Goal: Task Accomplishment & Management: Manage account settings

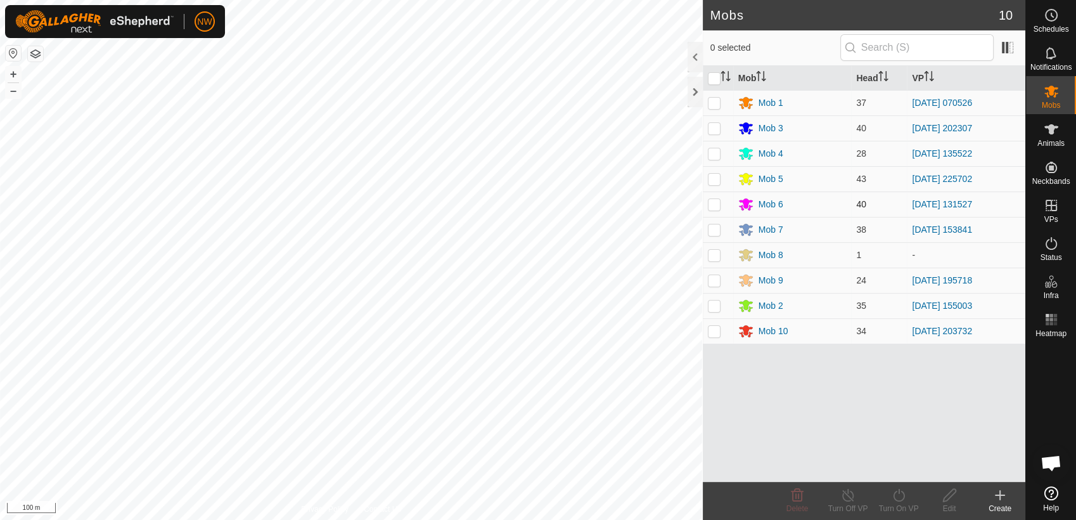
click at [715, 201] on p-checkbox at bounding box center [714, 204] width 13 height 10
checkbox input "true"
click at [1053, 17] on icon at bounding box center [1051, 15] width 15 height 15
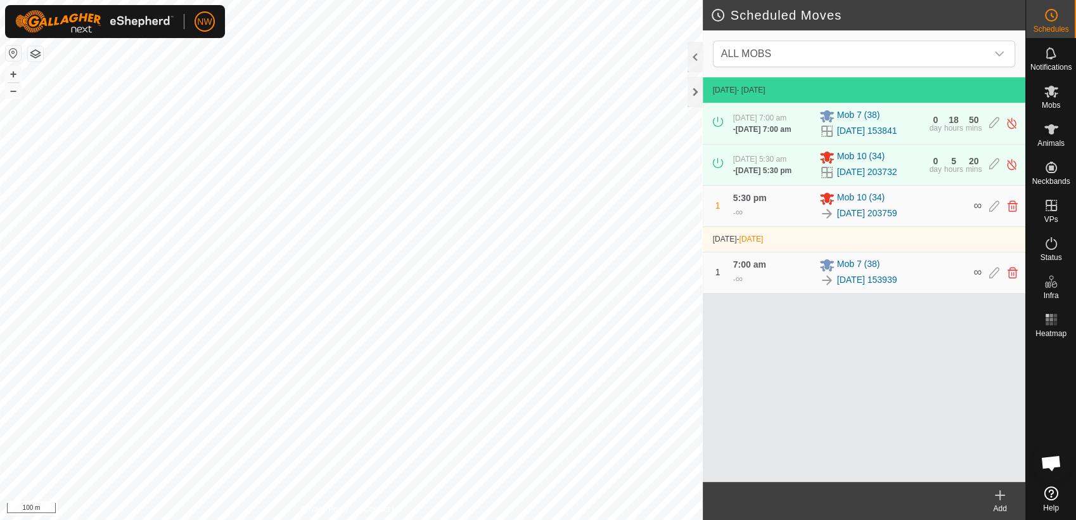
click at [1003, 495] on icon at bounding box center [1000, 495] width 9 height 0
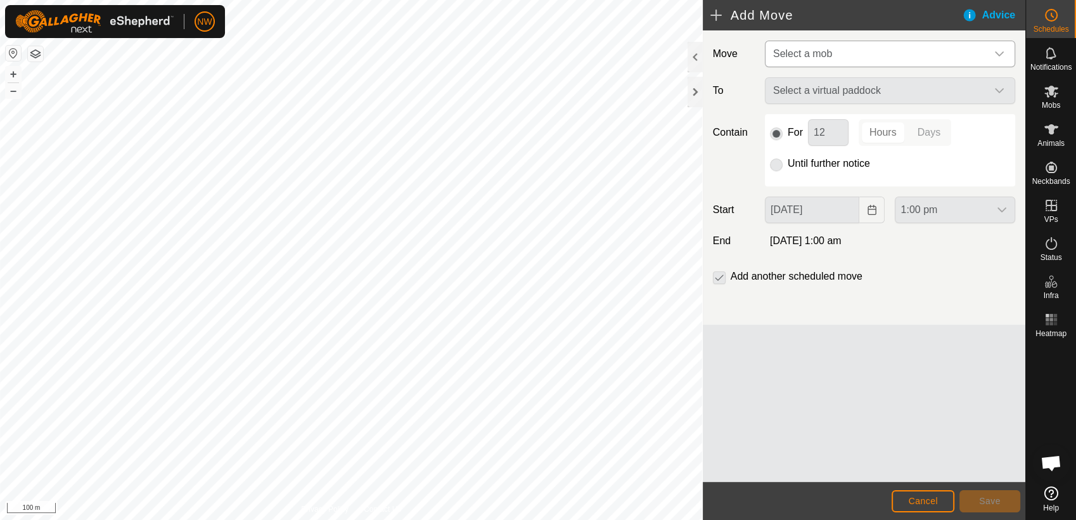
click at [999, 47] on div "dropdown trigger" at bounding box center [999, 53] width 25 height 25
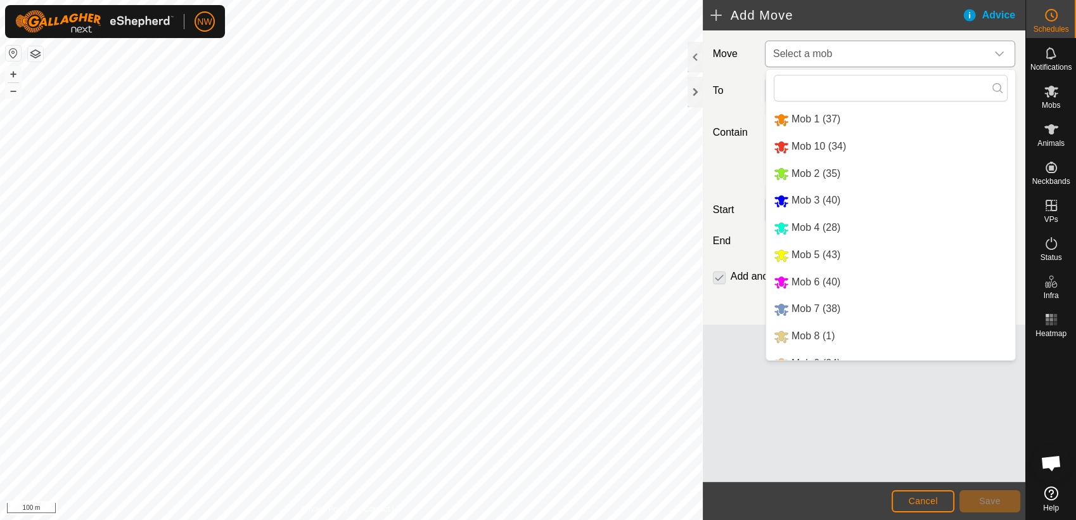
click at [811, 276] on li "Mob 6 (40)" at bounding box center [890, 282] width 249 height 26
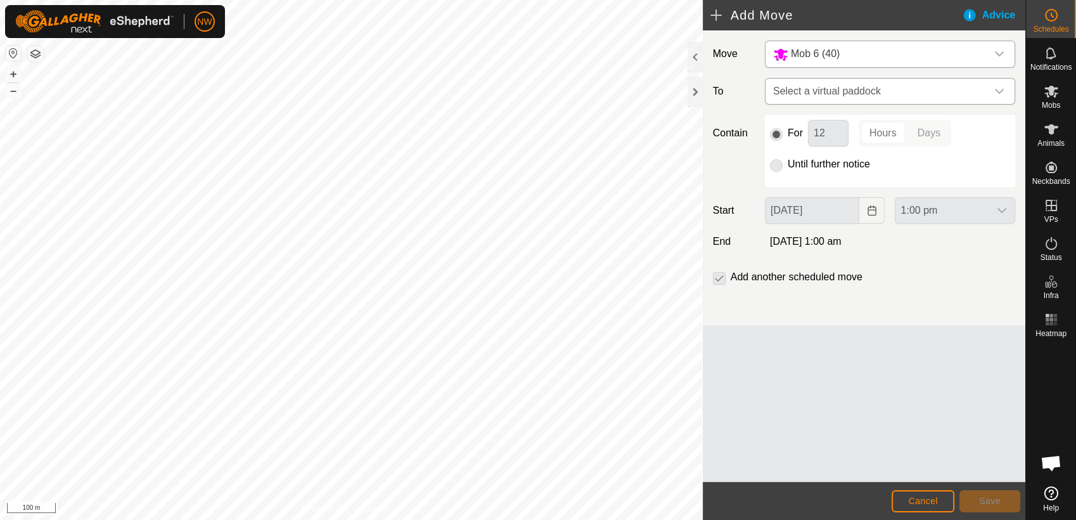
click at [997, 89] on icon "dropdown trigger" at bounding box center [999, 91] width 9 height 5
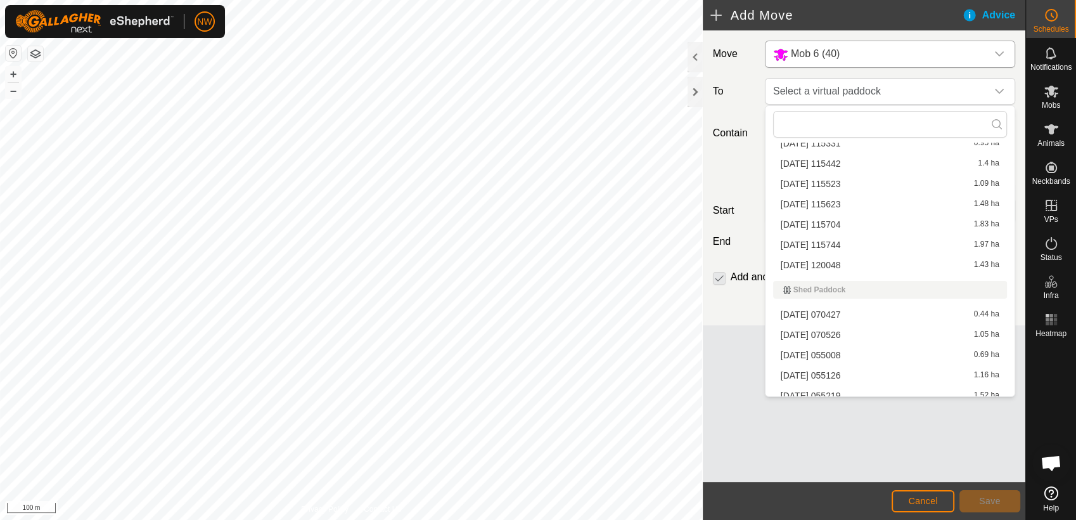
scroll to position [11558, 0]
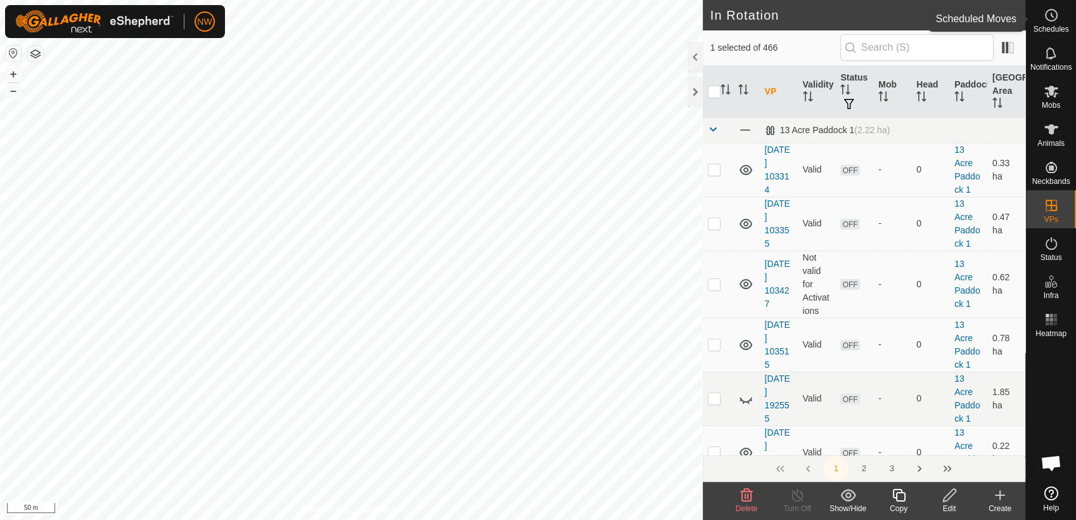
click at [1058, 15] on icon at bounding box center [1051, 15] width 15 height 15
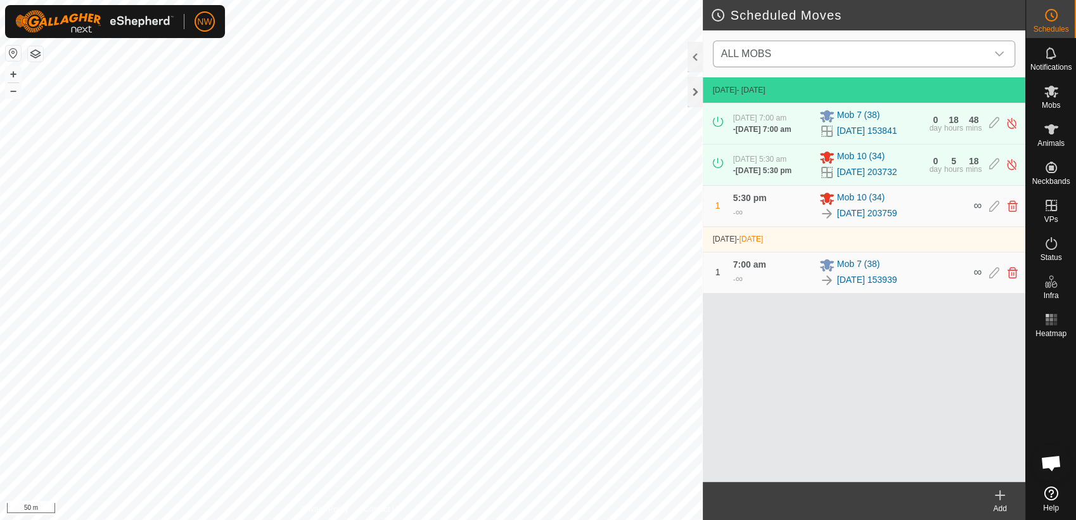
click at [998, 49] on icon "dropdown trigger" at bounding box center [999, 54] width 10 height 10
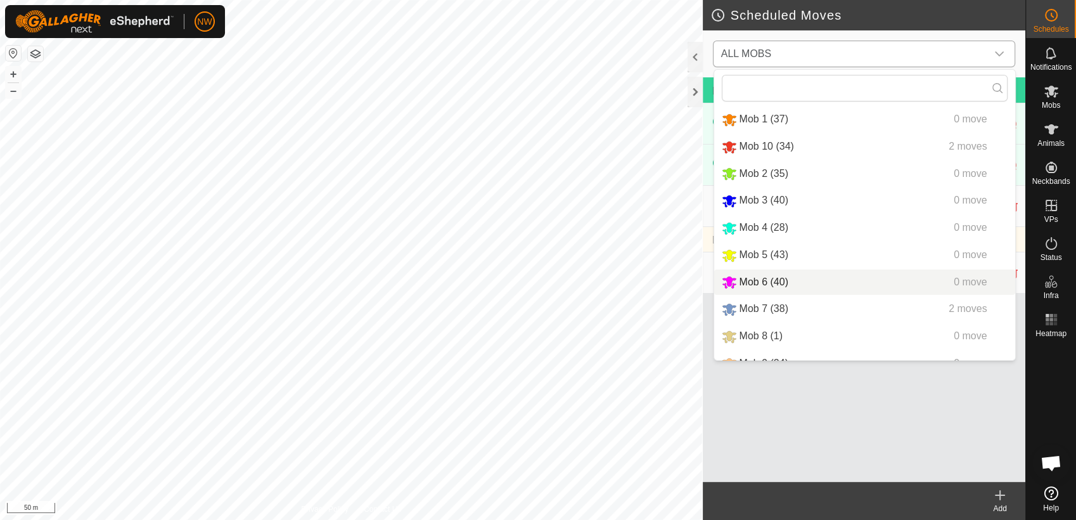
click at [756, 276] on li "Mob 6 (40) 0 move" at bounding box center [864, 282] width 301 height 26
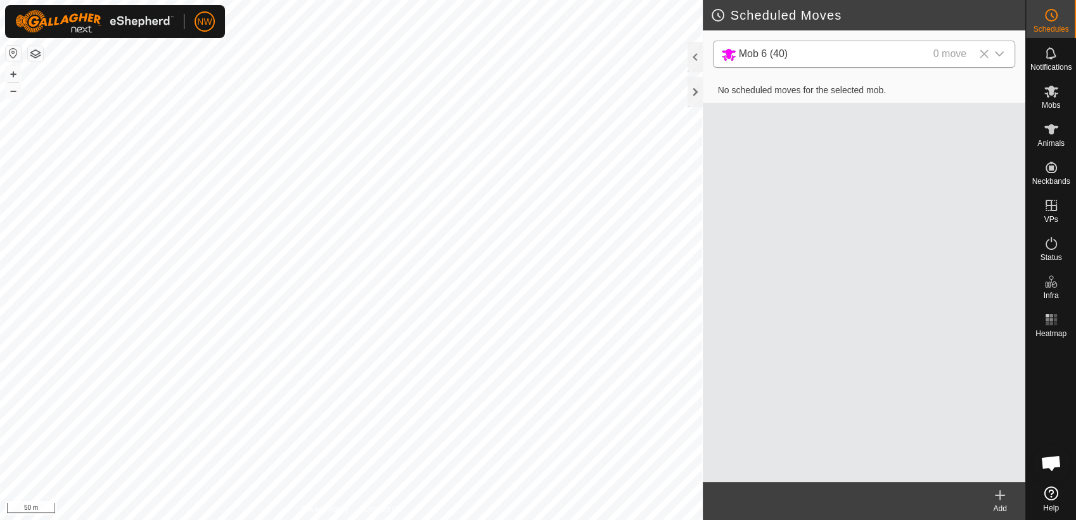
click at [996, 499] on icon at bounding box center [1000, 494] width 15 height 15
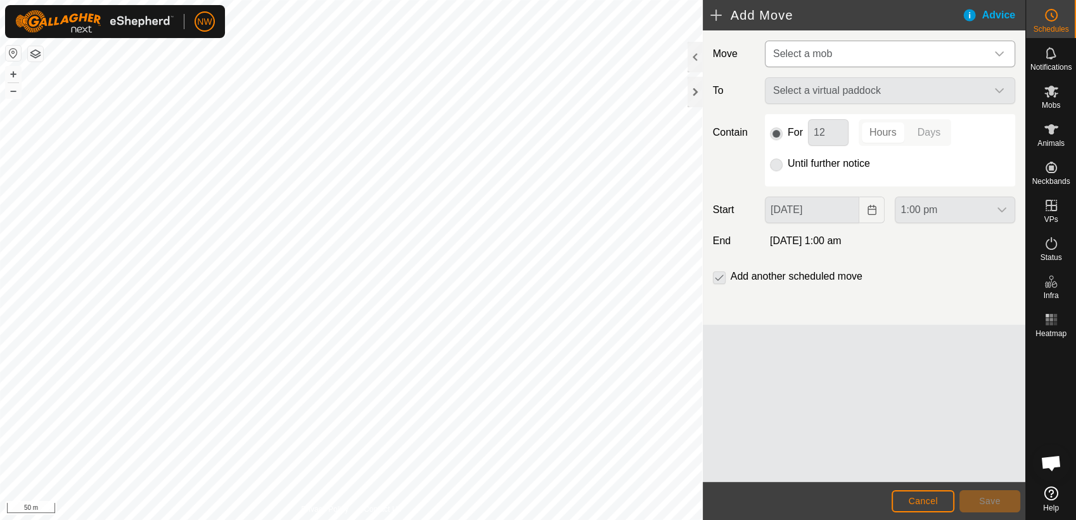
click at [1001, 53] on icon "dropdown trigger" at bounding box center [999, 53] width 9 height 5
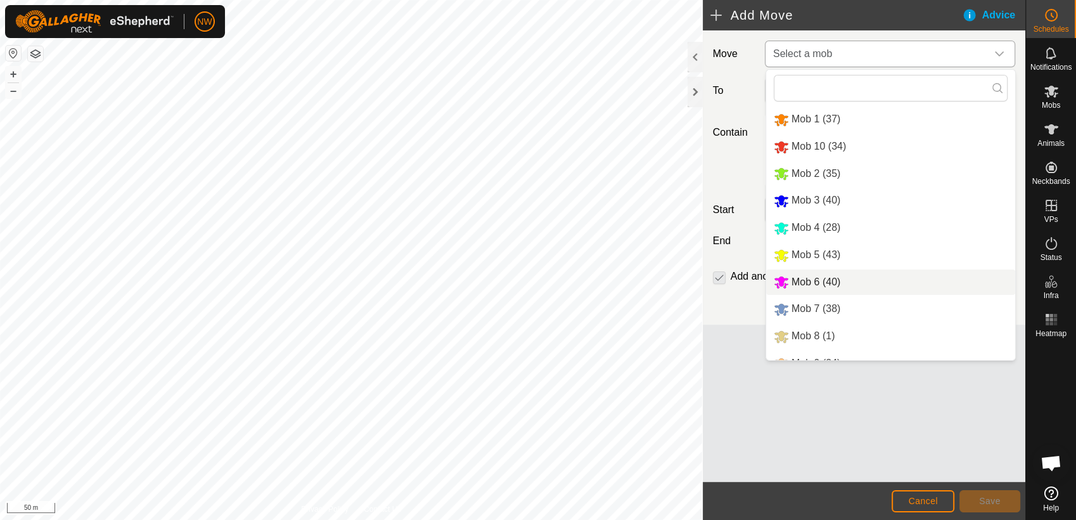
click at [813, 278] on li "Mob 6 (40)" at bounding box center [890, 282] width 249 height 26
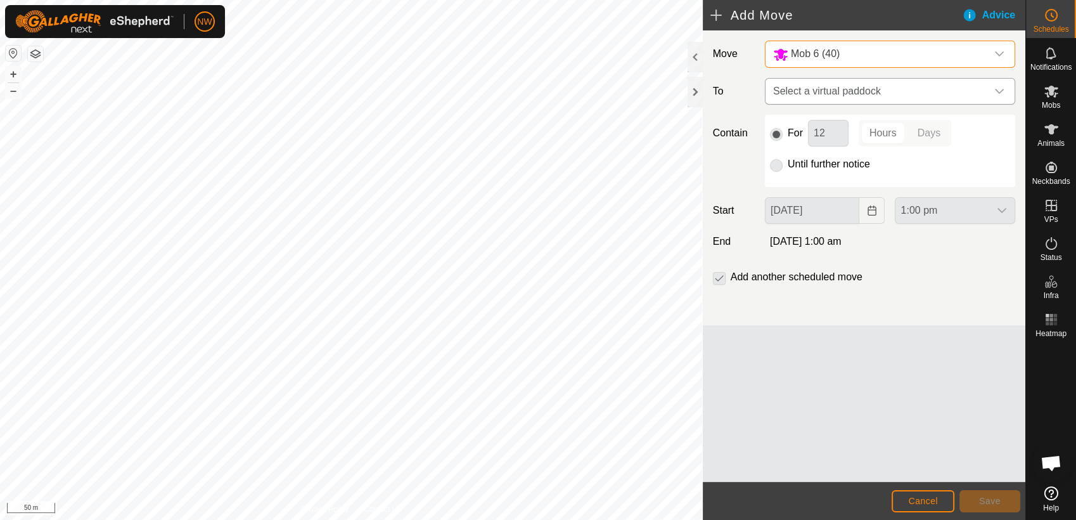
click at [999, 87] on icon "dropdown trigger" at bounding box center [999, 91] width 10 height 10
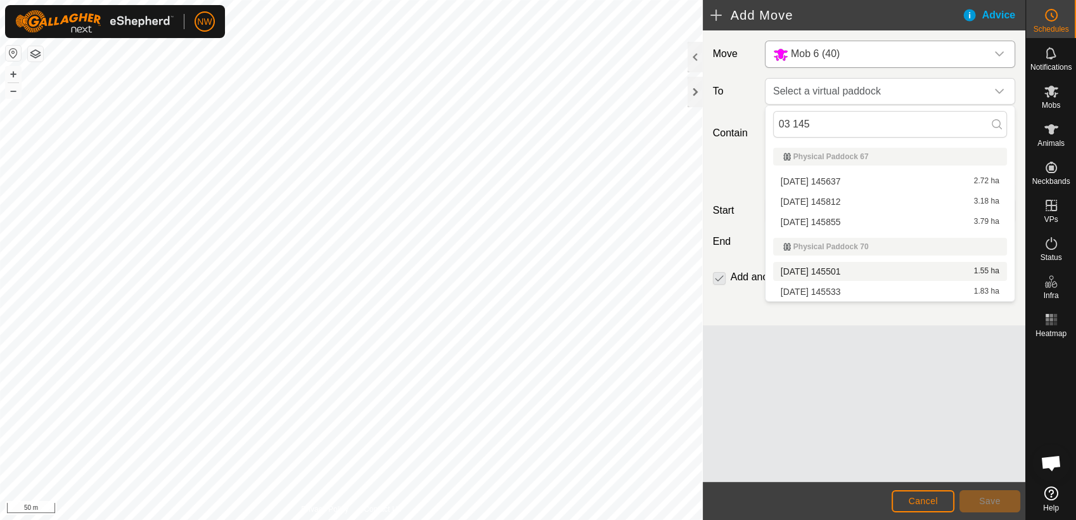
type input "03 145"
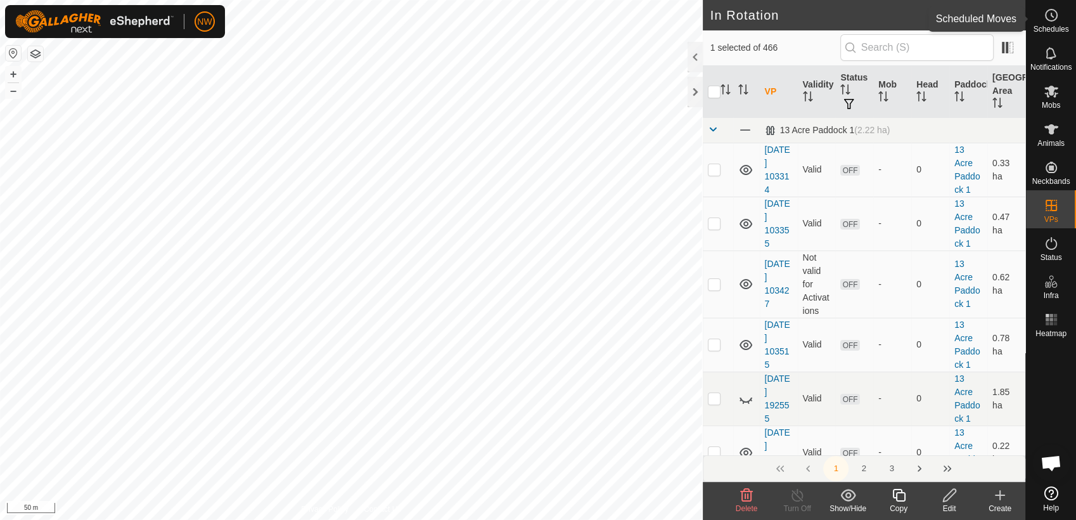
click at [1056, 15] on circle at bounding box center [1051, 15] width 11 height 11
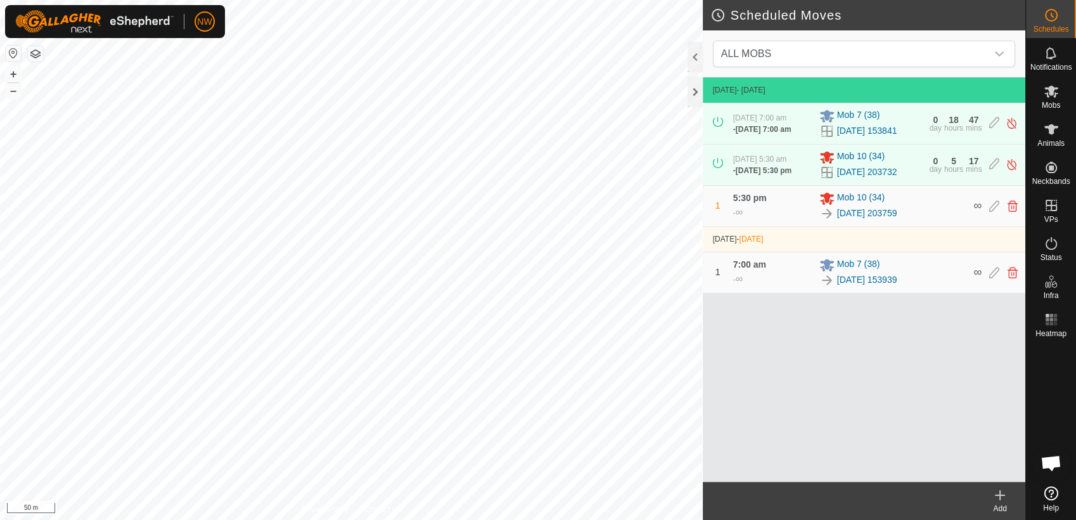
click at [1001, 495] on icon at bounding box center [1000, 495] width 9 height 0
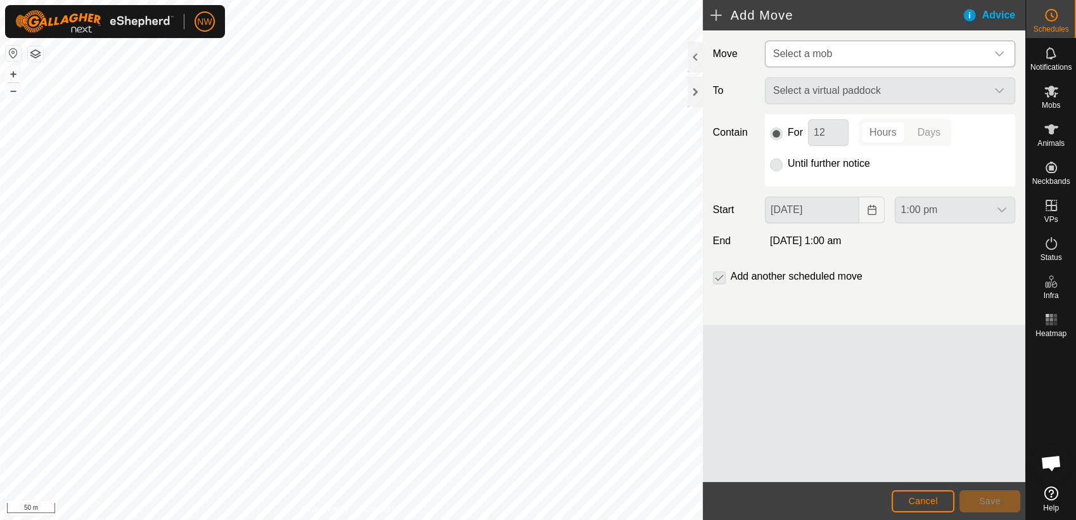
click at [1002, 49] on icon "dropdown trigger" at bounding box center [999, 54] width 10 height 10
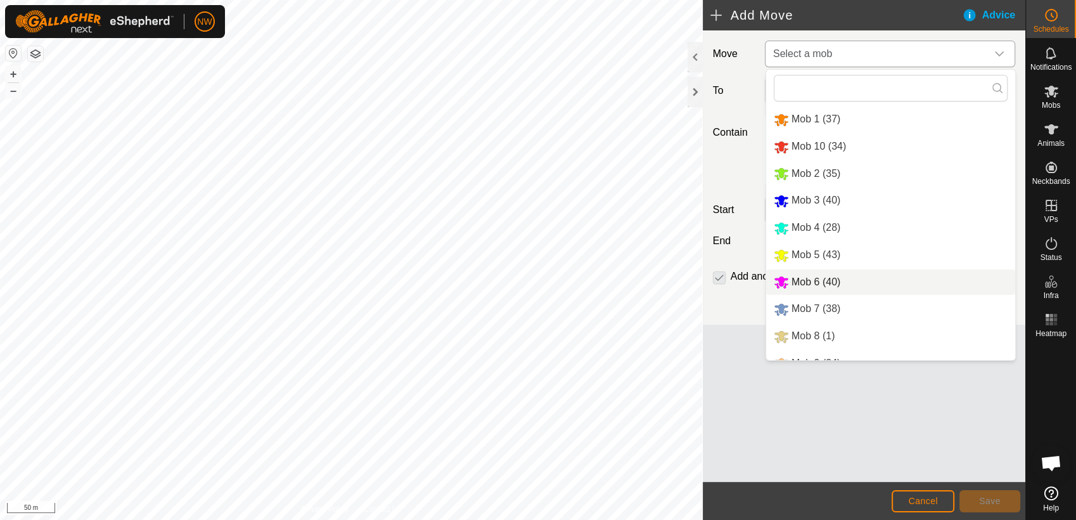
click at [804, 280] on li "Mob 6 (40)" at bounding box center [890, 282] width 249 height 26
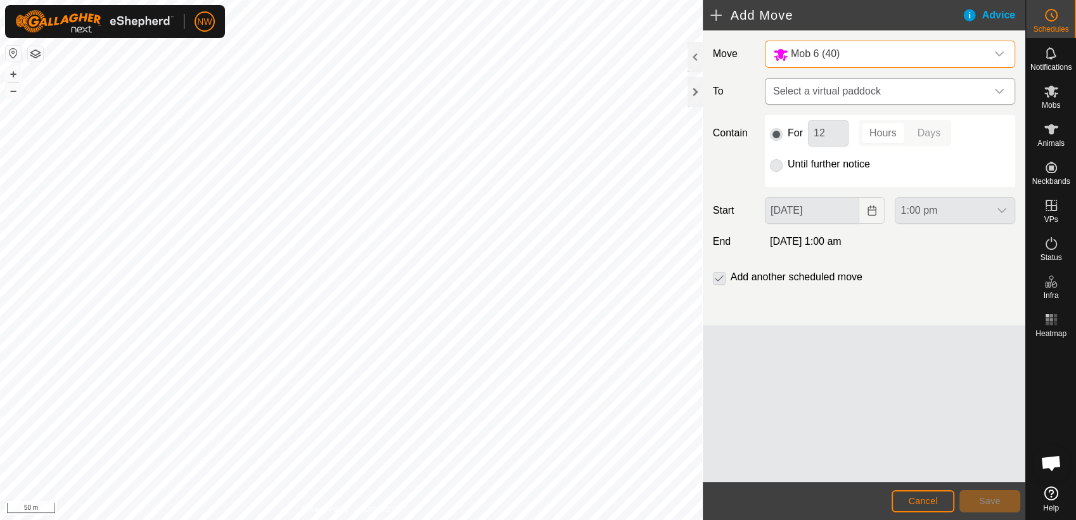
click at [996, 86] on icon "dropdown trigger" at bounding box center [999, 91] width 10 height 10
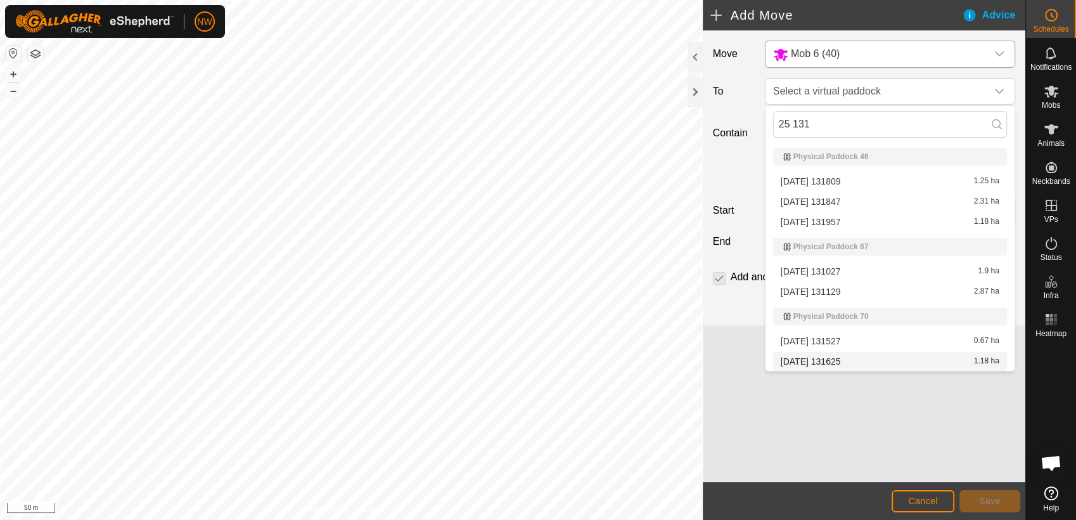
type input "25 131"
click at [837, 357] on li "[DATE] 131625 1.18 ha" at bounding box center [890, 361] width 234 height 19
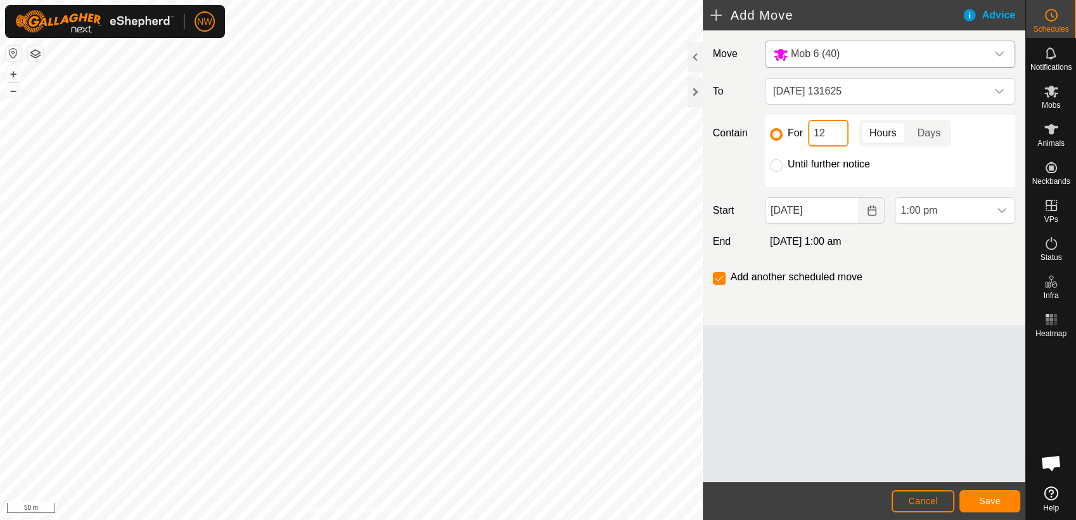
drag, startPoint x: 825, startPoint y: 131, endPoint x: 807, endPoint y: 134, distance: 18.0
click at [808, 134] on input "12" at bounding box center [828, 133] width 41 height 27
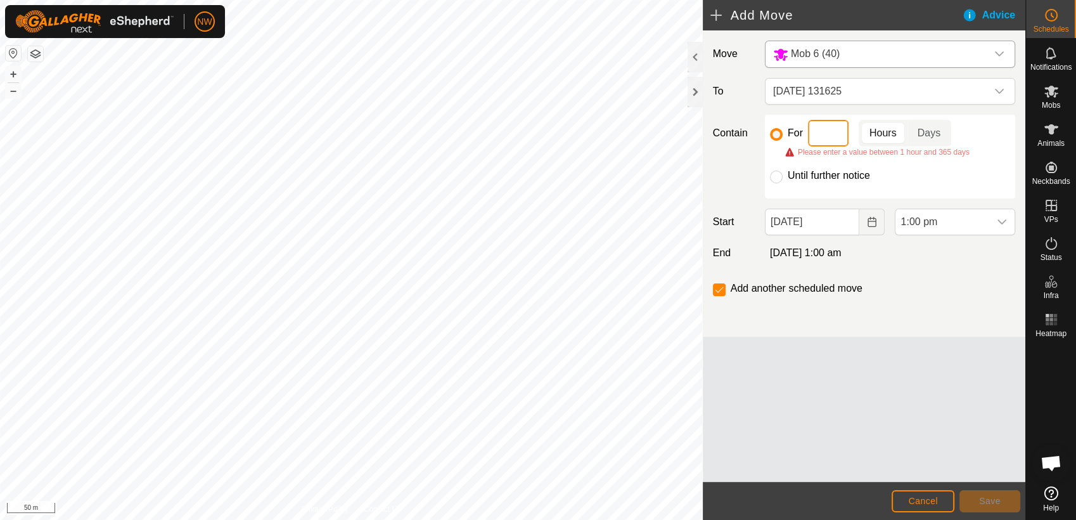
type input "2"
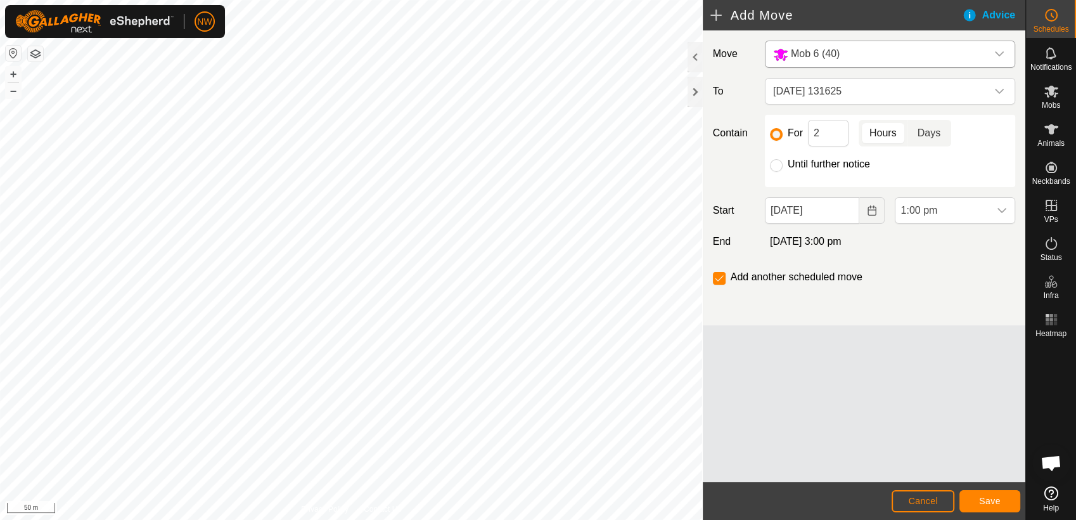
click at [933, 134] on p-togglebutton "Days" at bounding box center [930, 133] width 44 height 27
click at [870, 209] on icon "Choose Date" at bounding box center [872, 210] width 10 height 10
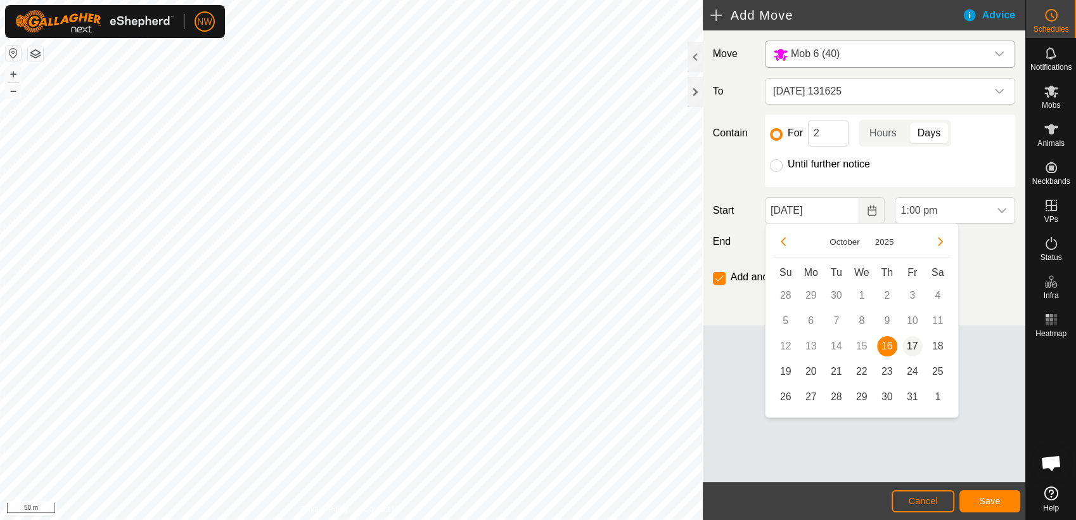
click at [913, 342] on span "17" at bounding box center [913, 346] width 20 height 20
type input "[DATE]"
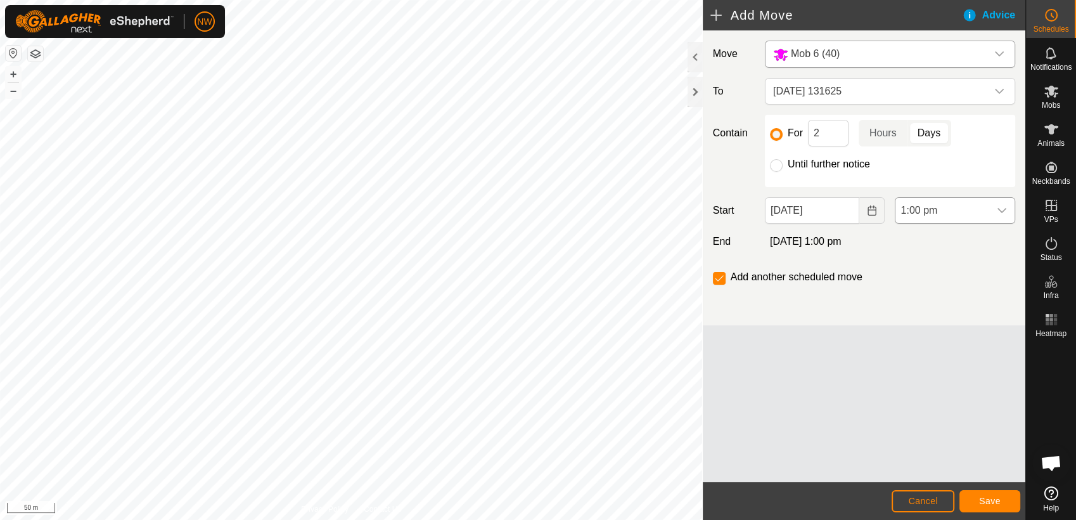
click at [998, 210] on icon "dropdown trigger" at bounding box center [1002, 210] width 10 height 10
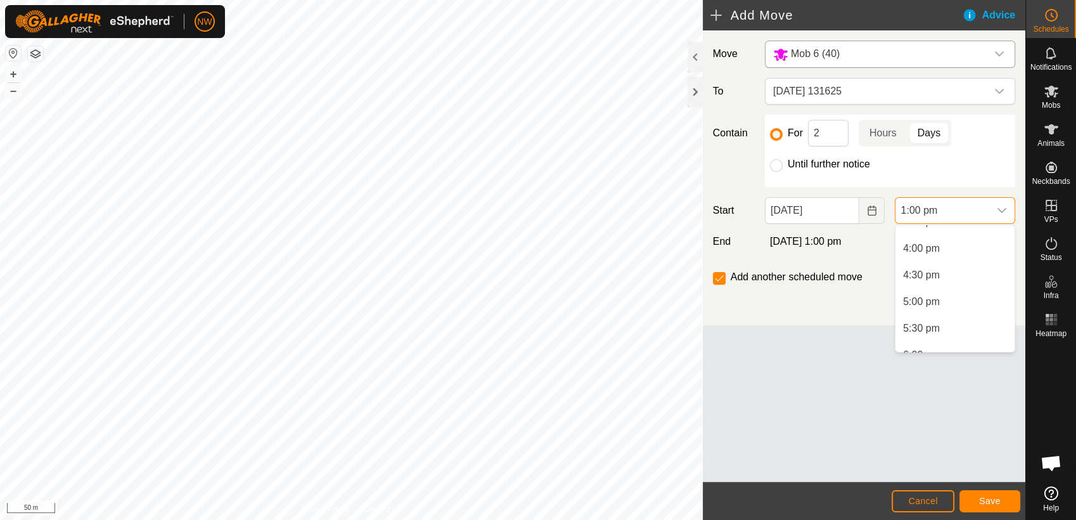
scroll to position [867, 0]
click at [932, 322] on li "6:00 pm" at bounding box center [955, 328] width 119 height 25
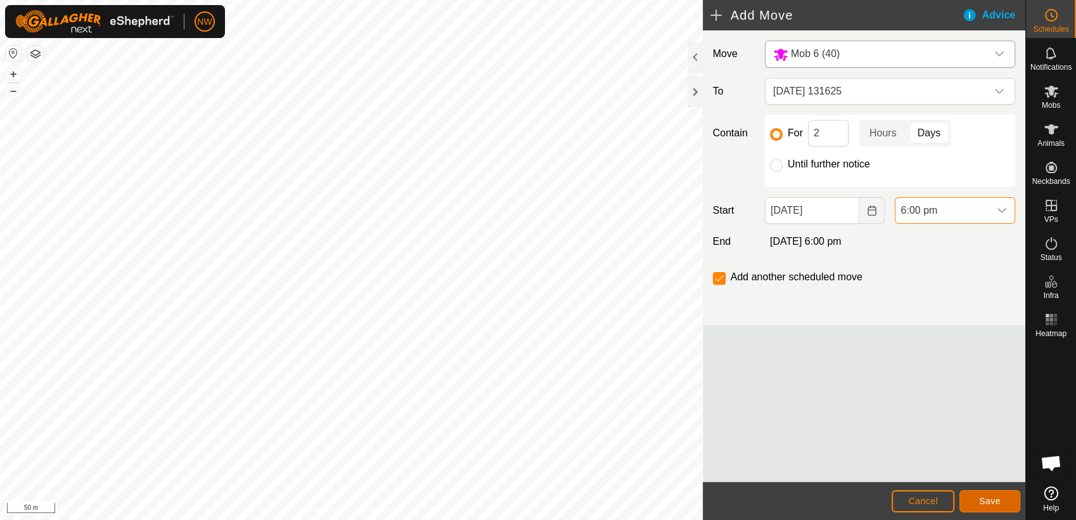
click at [991, 499] on span "Save" at bounding box center [990, 501] width 22 height 10
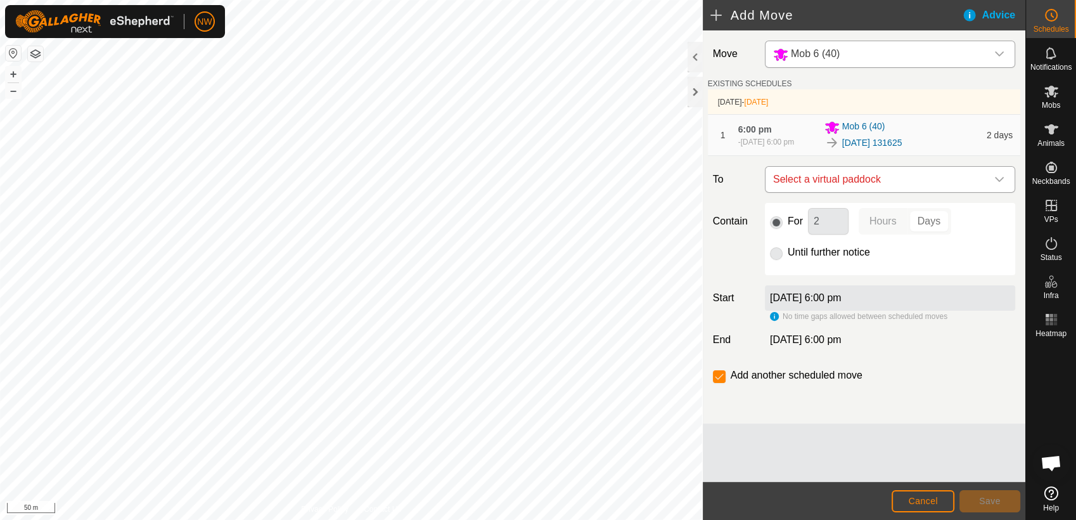
click at [1001, 177] on icon "dropdown trigger" at bounding box center [999, 179] width 10 height 10
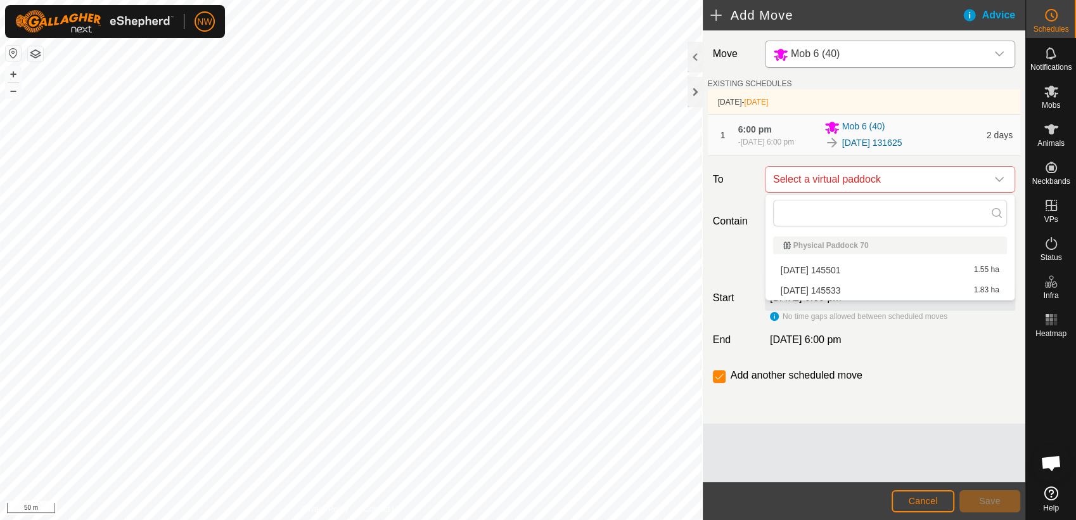
click at [837, 266] on li "[DATE] 145501 1.55 ha" at bounding box center [890, 269] width 234 height 19
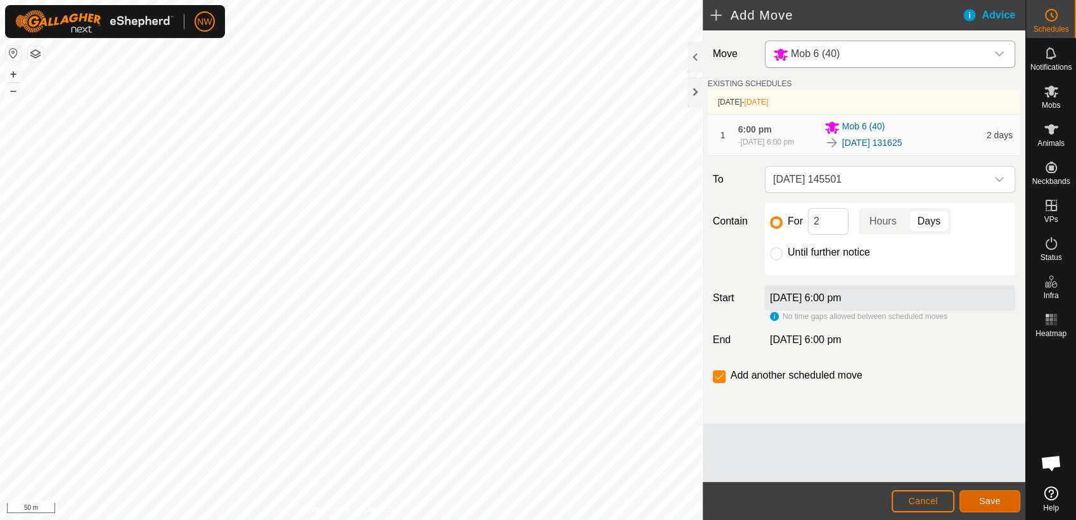
click at [992, 502] on span "Save" at bounding box center [990, 501] width 22 height 10
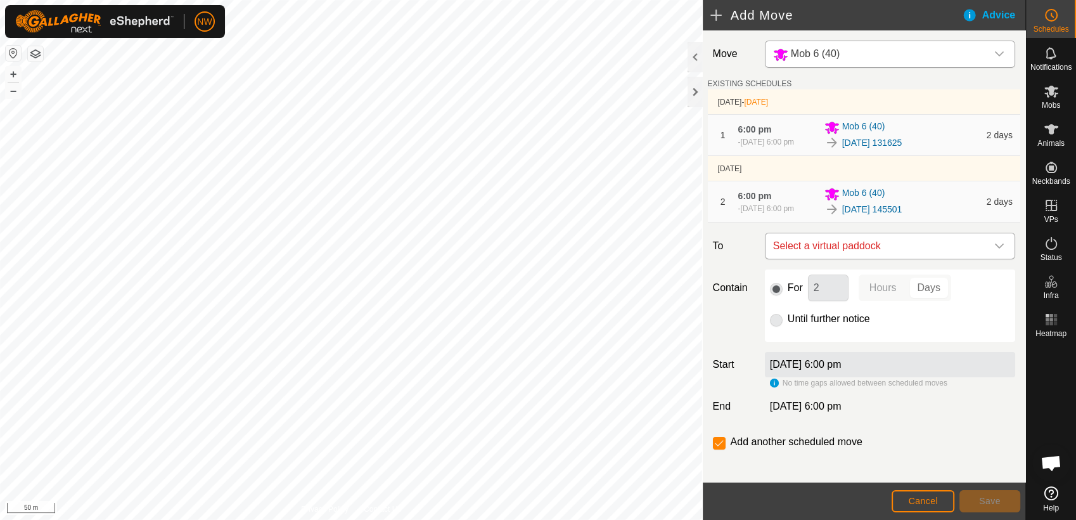
click at [995, 244] on icon "dropdown trigger" at bounding box center [999, 245] width 9 height 5
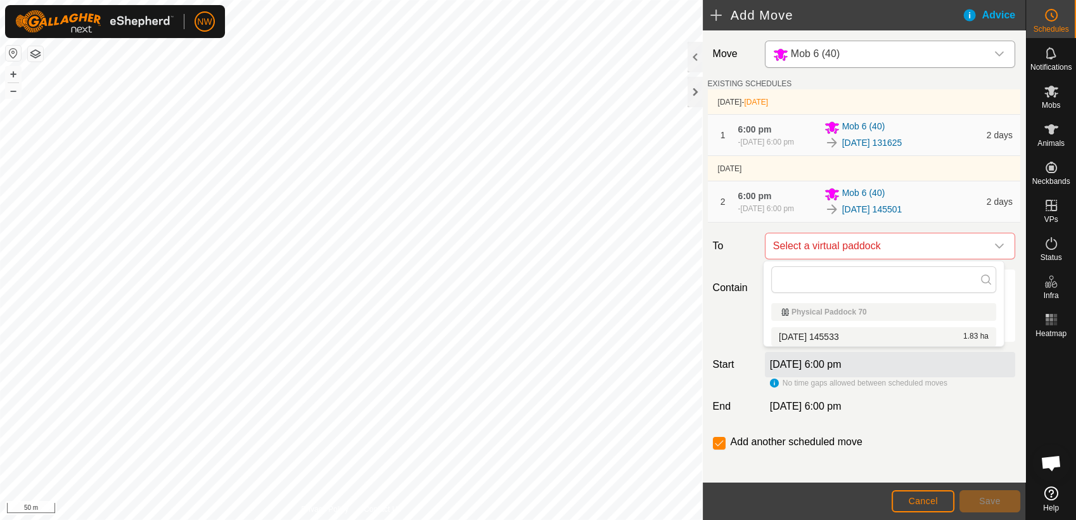
click at [901, 331] on li "[DATE] 145533 1.83 ha" at bounding box center [883, 336] width 225 height 19
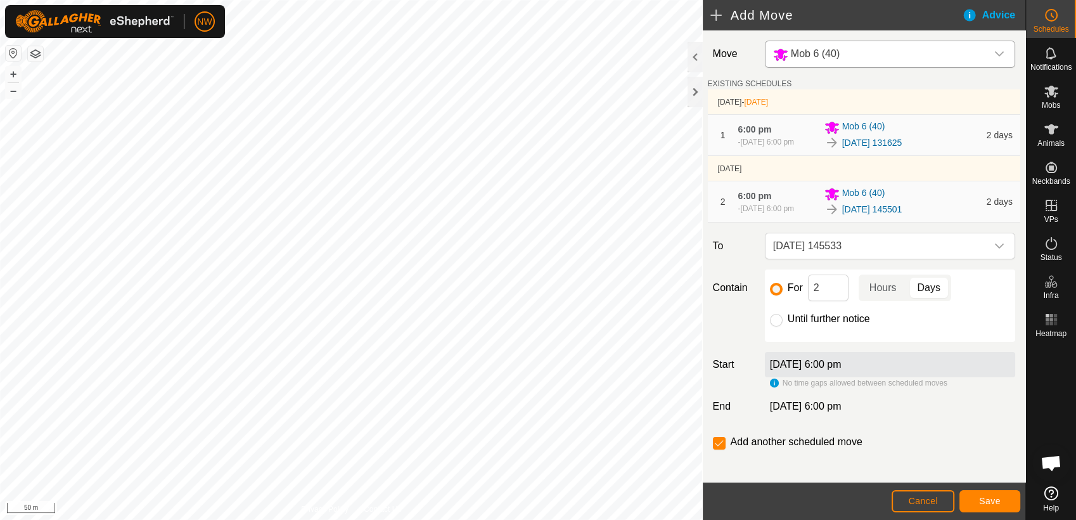
drag, startPoint x: 769, startPoint y: 317, endPoint x: 781, endPoint y: 322, distance: 12.5
click at [773, 317] on input "Until further notice" at bounding box center [776, 320] width 13 height 13
radio input "true"
checkbox input "false"
click at [985, 499] on span "Save" at bounding box center [990, 501] width 22 height 10
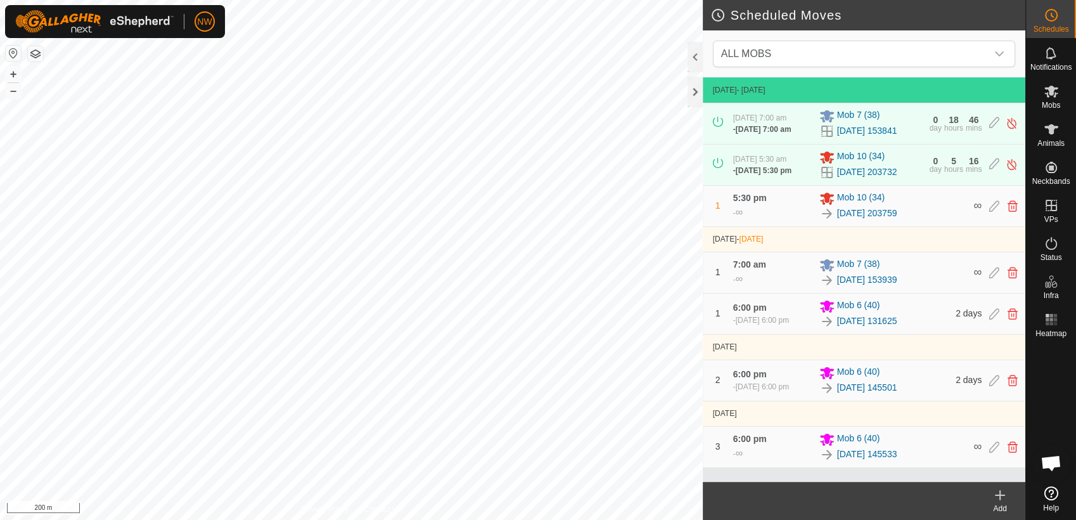
click at [1001, 499] on icon at bounding box center [1000, 494] width 15 height 15
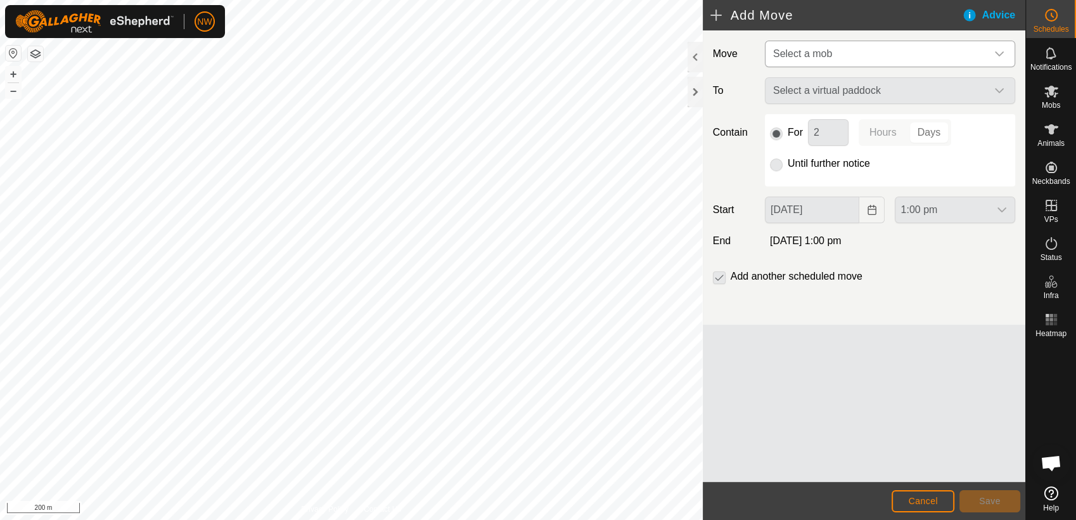
click at [999, 54] on icon "dropdown trigger" at bounding box center [999, 53] width 9 height 5
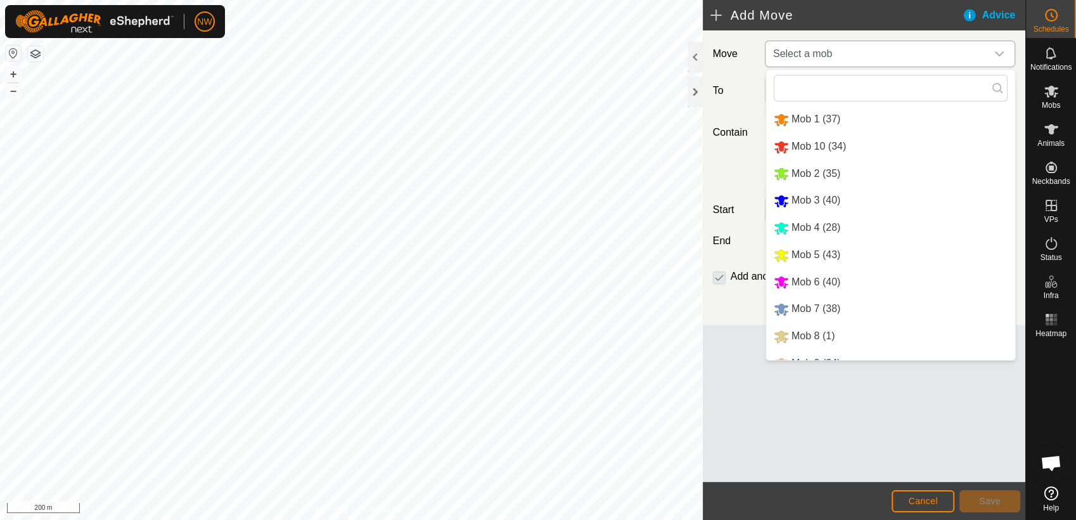
click at [801, 224] on li "Mob 4 (28)" at bounding box center [890, 228] width 249 height 26
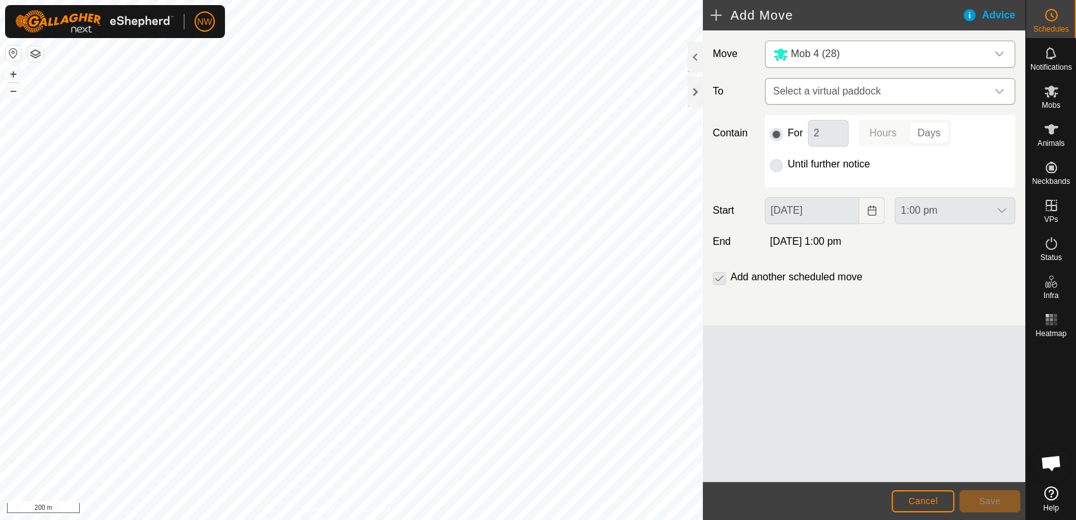
click at [999, 91] on icon "dropdown trigger" at bounding box center [999, 91] width 10 height 10
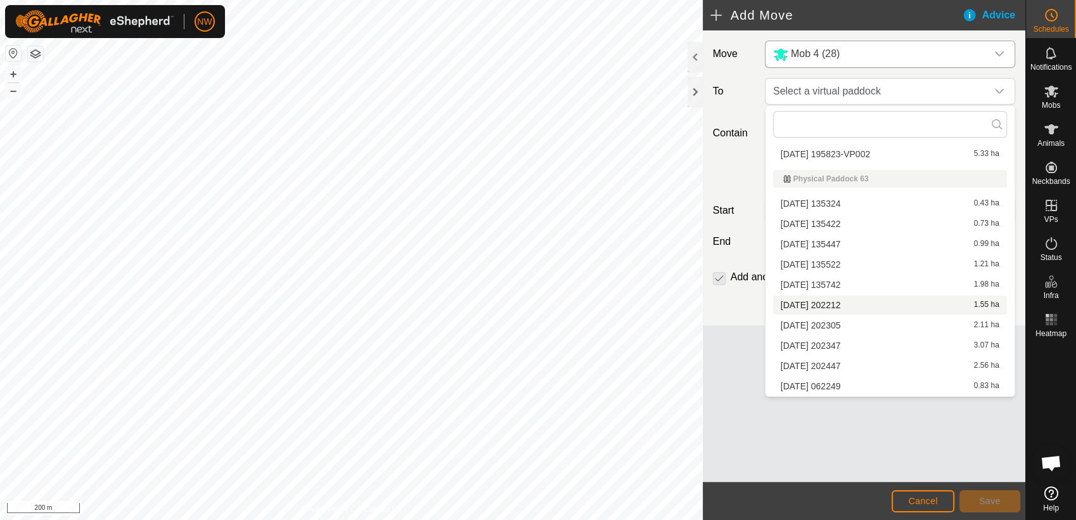
scroll to position [8584, 0]
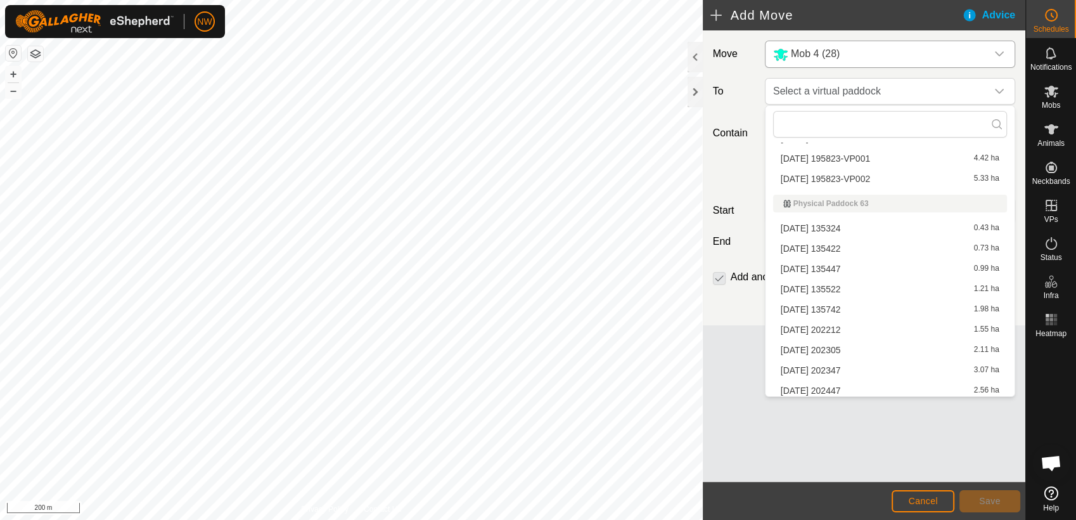
click at [816, 305] on li "[DATE] 135742 1.98 ha" at bounding box center [890, 309] width 234 height 19
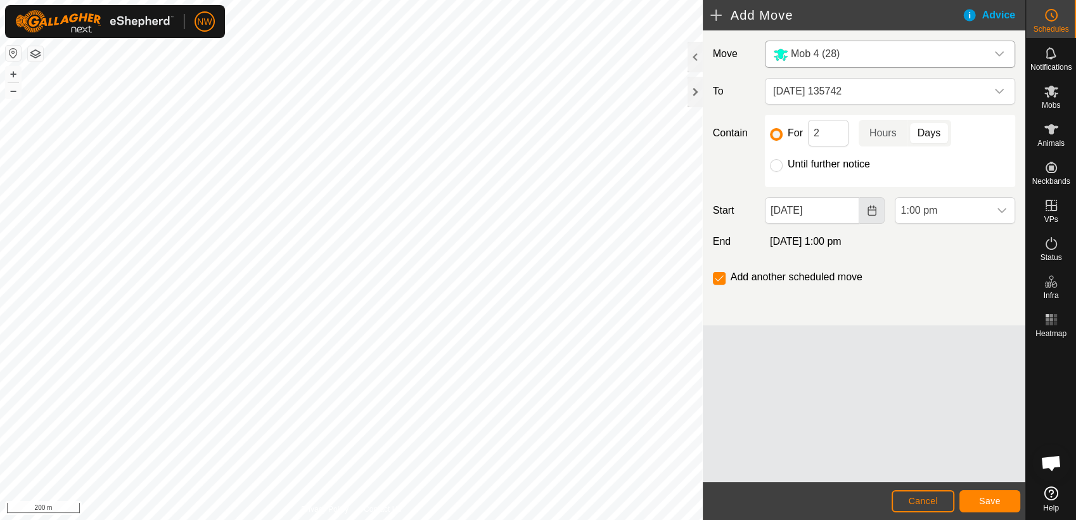
click at [871, 205] on icon "Choose Date" at bounding box center [872, 210] width 8 height 10
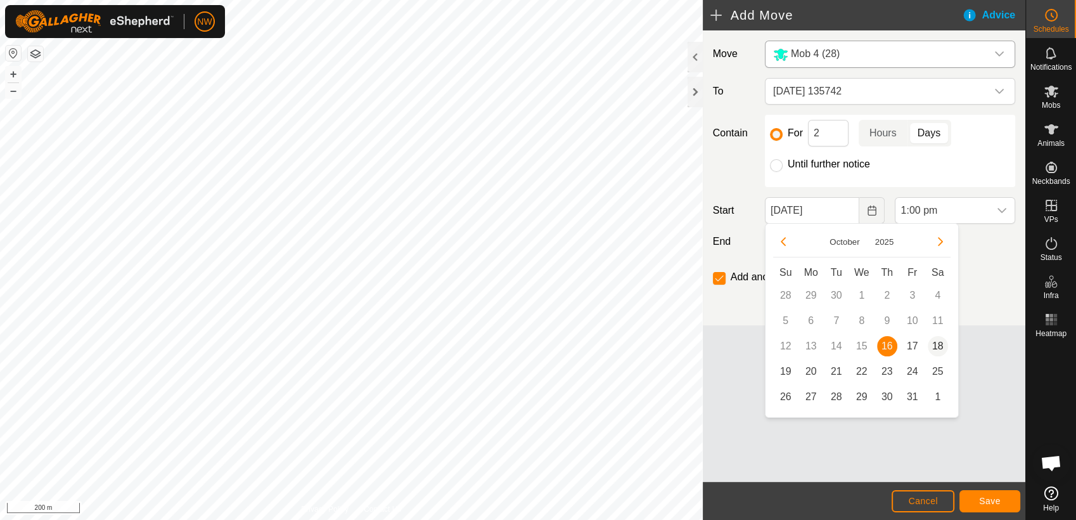
click at [939, 345] on span "18" at bounding box center [938, 346] width 20 height 20
type input "[DATE]"
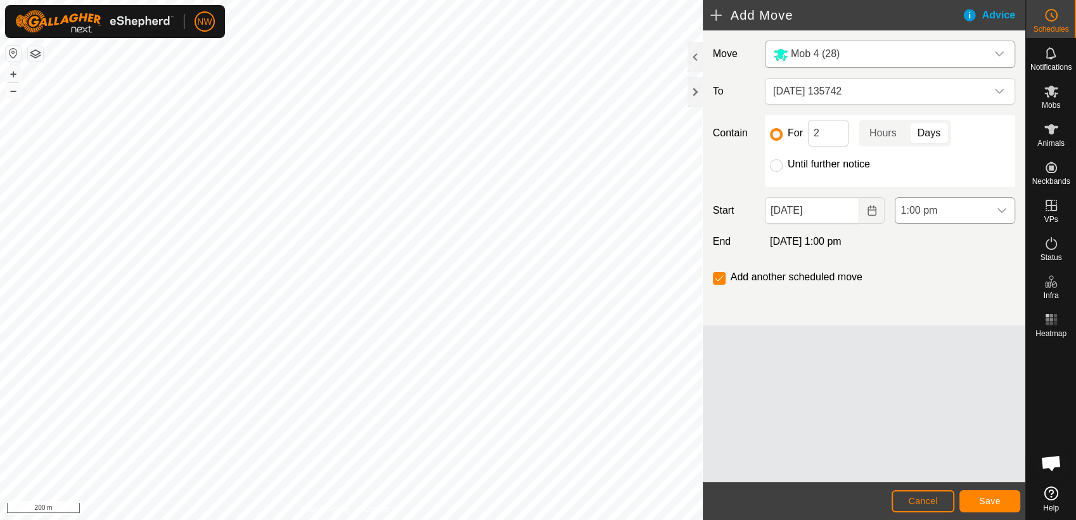
click at [1004, 205] on icon "dropdown trigger" at bounding box center [1002, 210] width 10 height 10
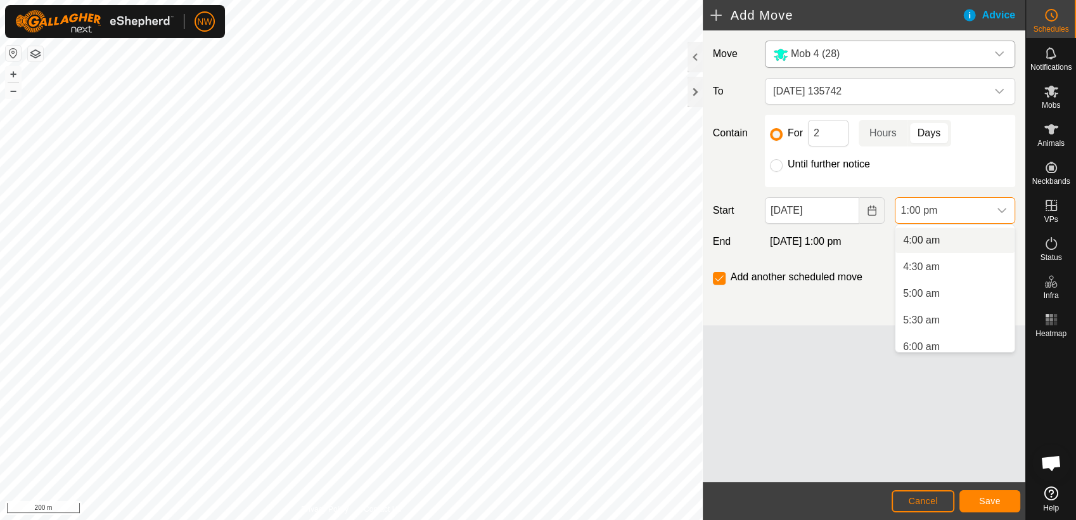
scroll to position [304, 0]
click at [933, 306] on li "7:00 am" at bounding box center [955, 305] width 119 height 25
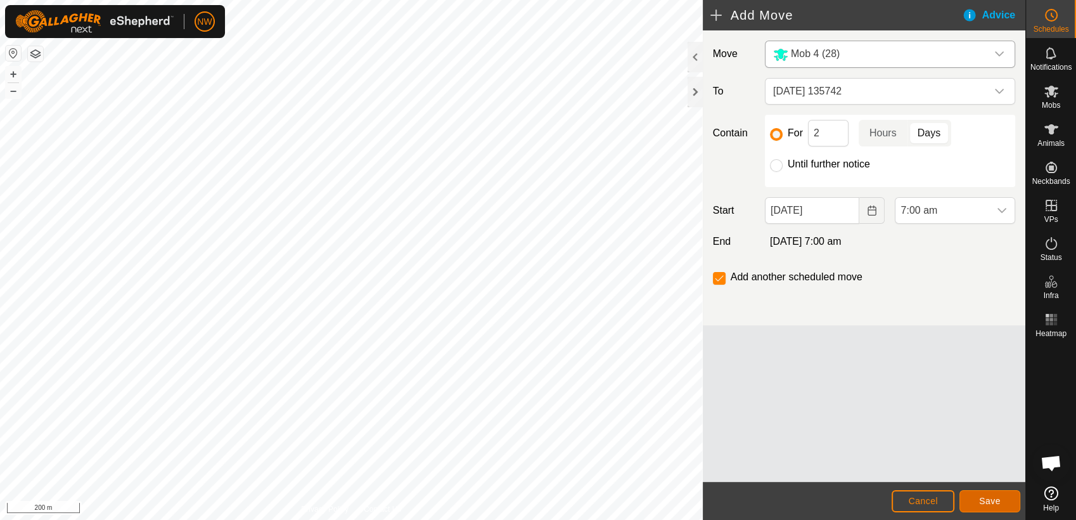
click at [993, 500] on span "Save" at bounding box center [990, 501] width 22 height 10
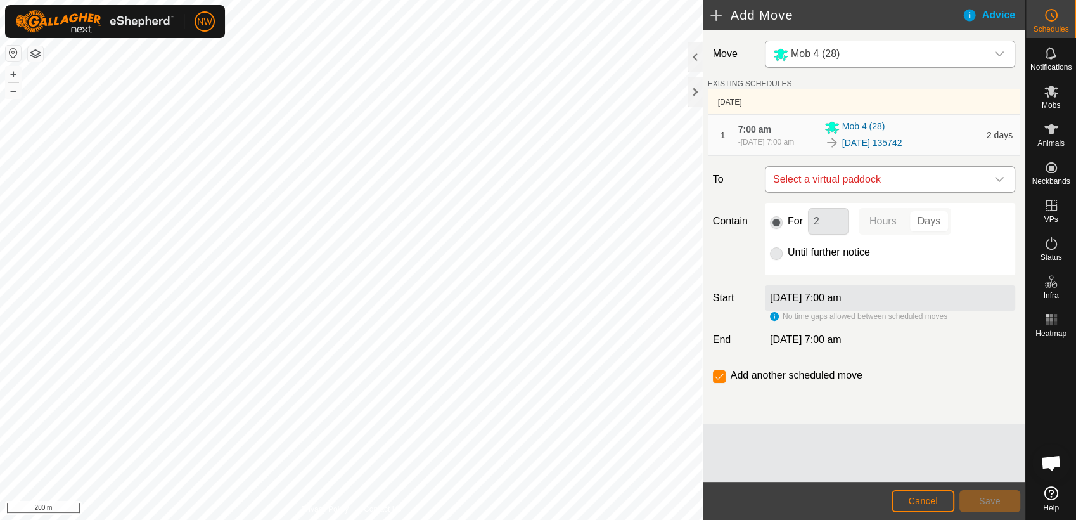
click at [1001, 179] on icon "dropdown trigger" at bounding box center [999, 179] width 9 height 5
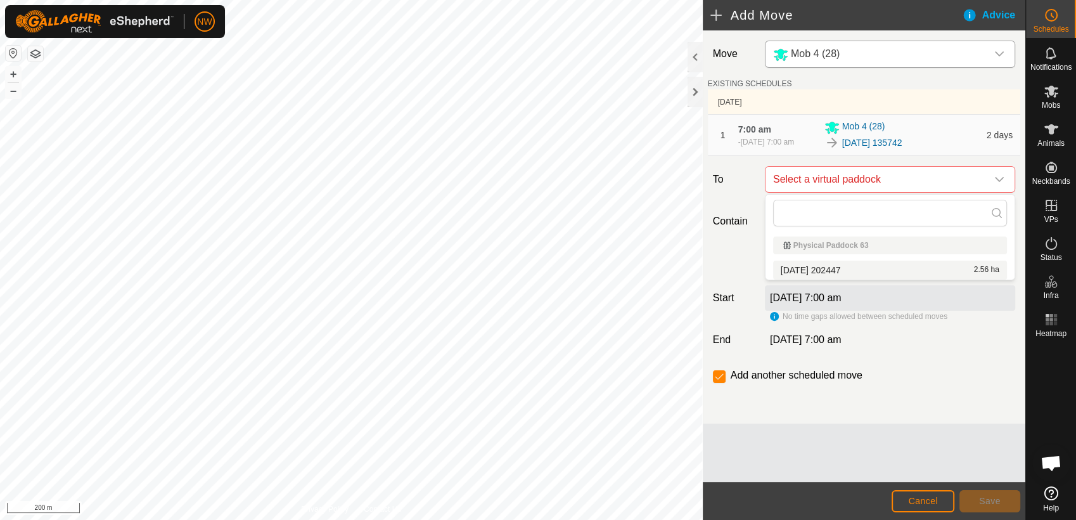
click at [856, 264] on li "[DATE] 202447 2.56 ha" at bounding box center [890, 269] width 234 height 19
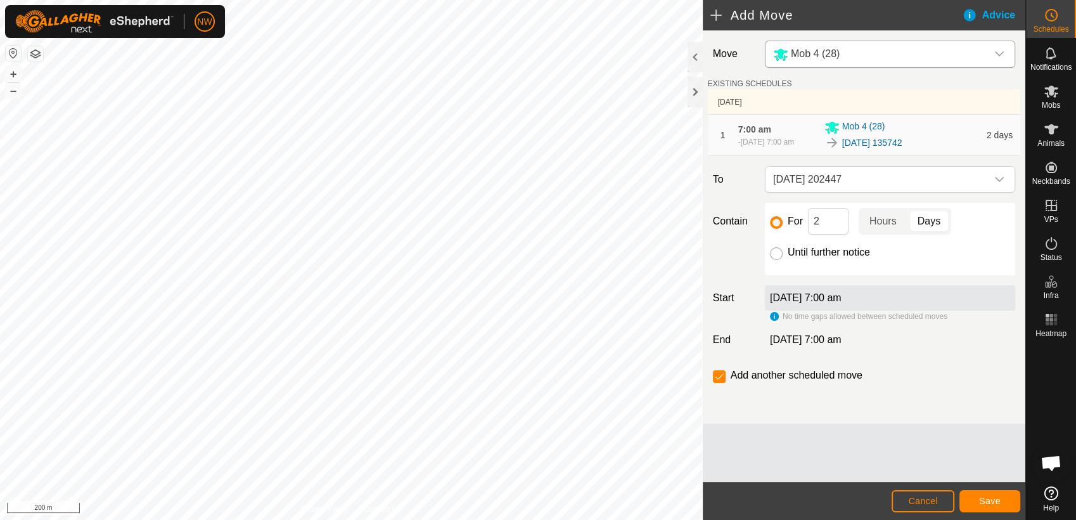
drag, startPoint x: 775, startPoint y: 251, endPoint x: 780, endPoint y: 257, distance: 8.1
click at [775, 252] on input "Until further notice" at bounding box center [776, 253] width 13 height 13
radio input "true"
checkbox input "false"
click at [980, 501] on span "Save" at bounding box center [990, 501] width 22 height 10
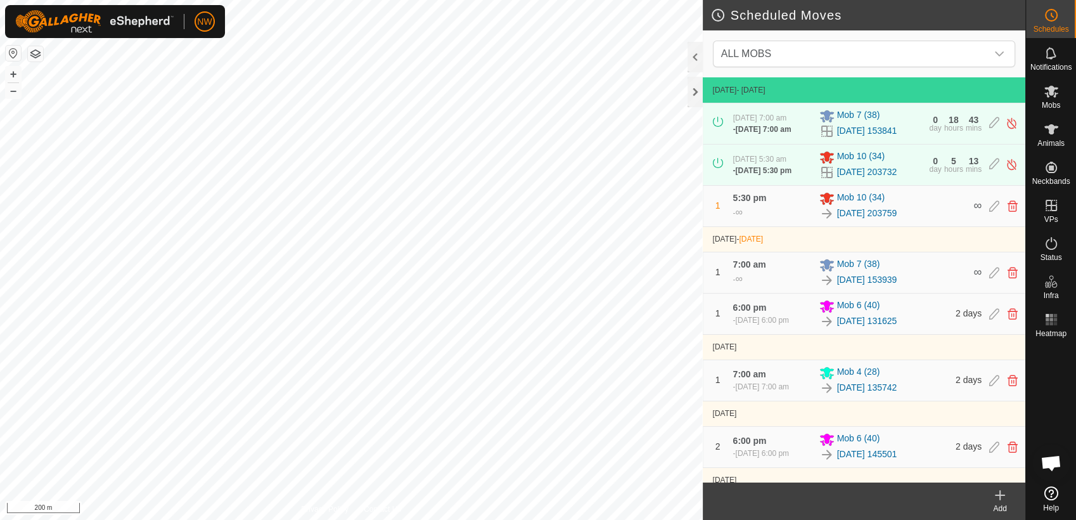
click at [1000, 495] on icon at bounding box center [1000, 495] width 9 height 0
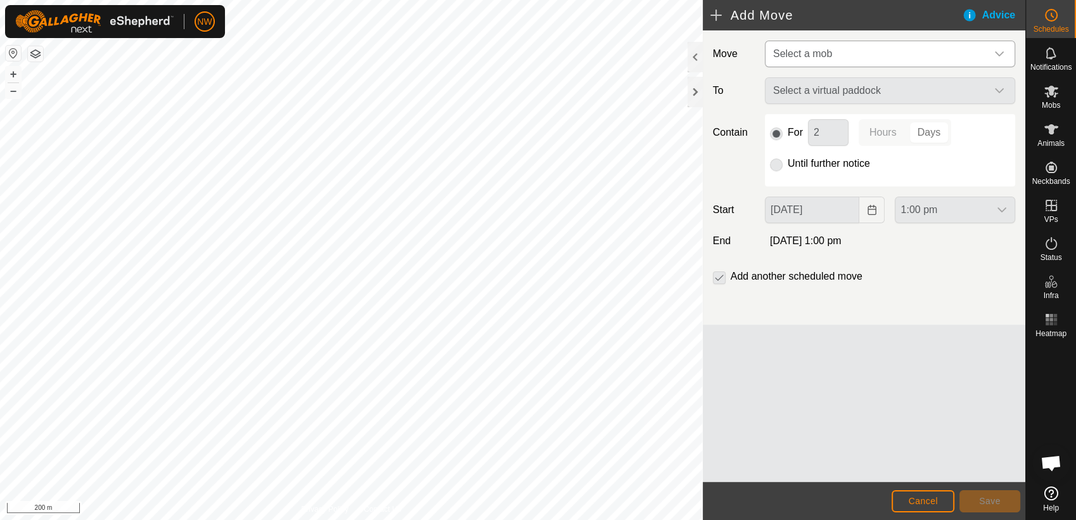
click at [1000, 53] on icon "dropdown trigger" at bounding box center [999, 53] width 9 height 5
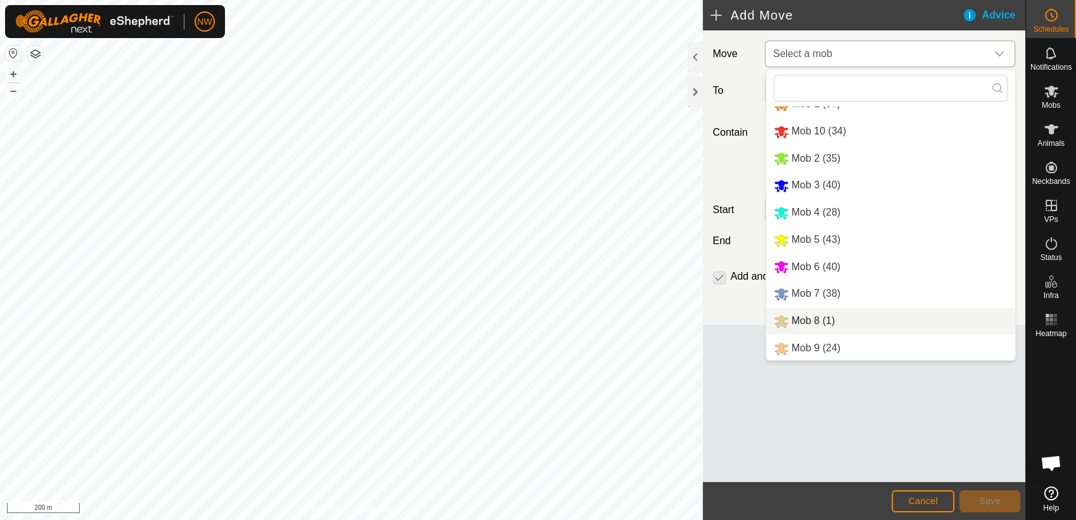
scroll to position [15, 0]
click at [816, 345] on li "Mob 9 (24)" at bounding box center [890, 348] width 249 height 26
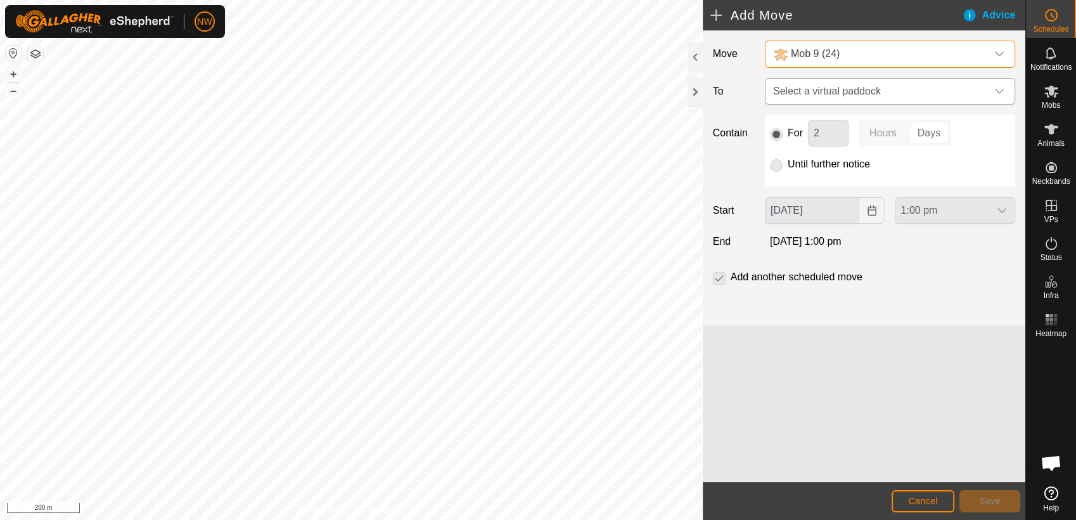
click at [1001, 90] on icon "dropdown trigger" at bounding box center [999, 91] width 9 height 5
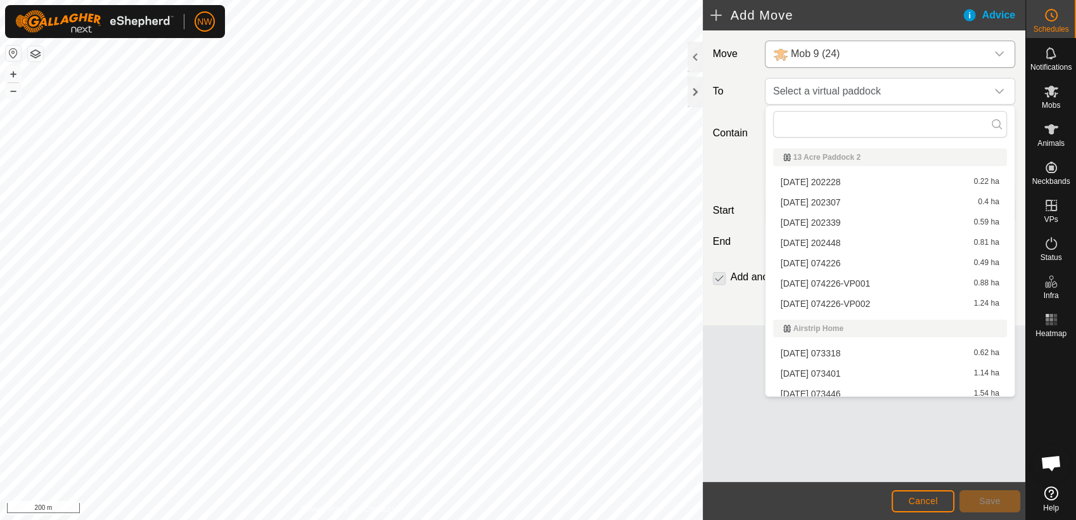
scroll to position [352, 0]
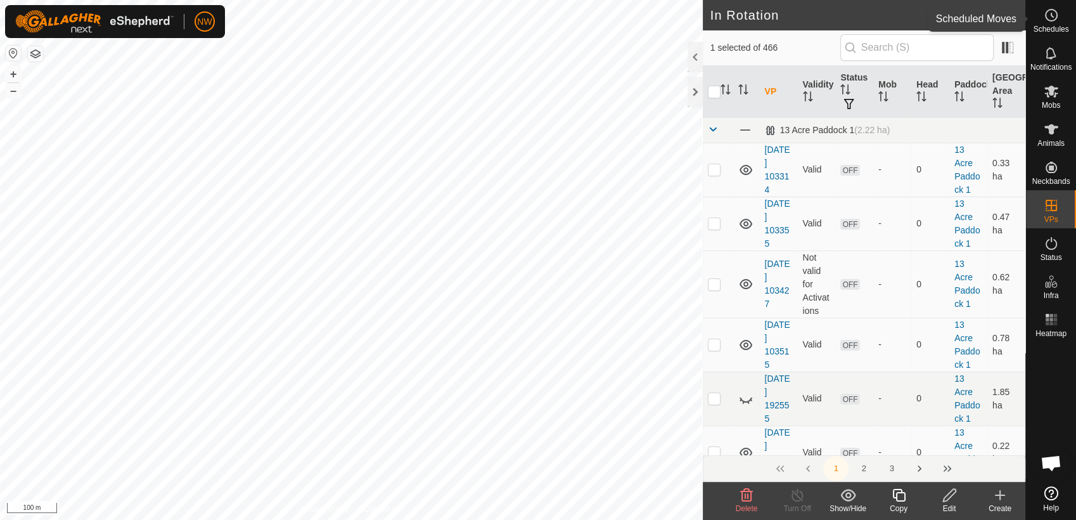
click at [1051, 13] on icon at bounding box center [1051, 15] width 15 height 15
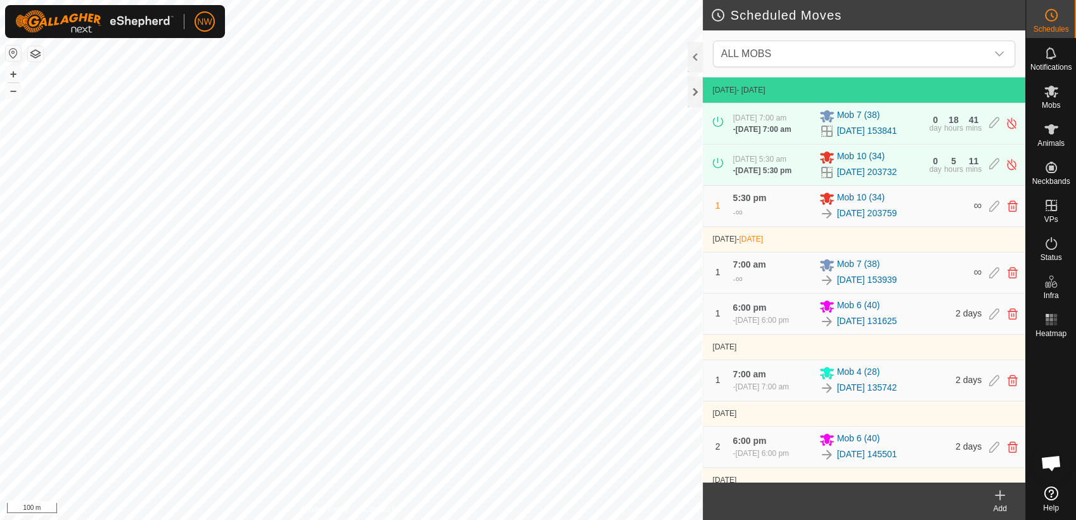
click at [1000, 496] on icon at bounding box center [1000, 495] width 0 height 9
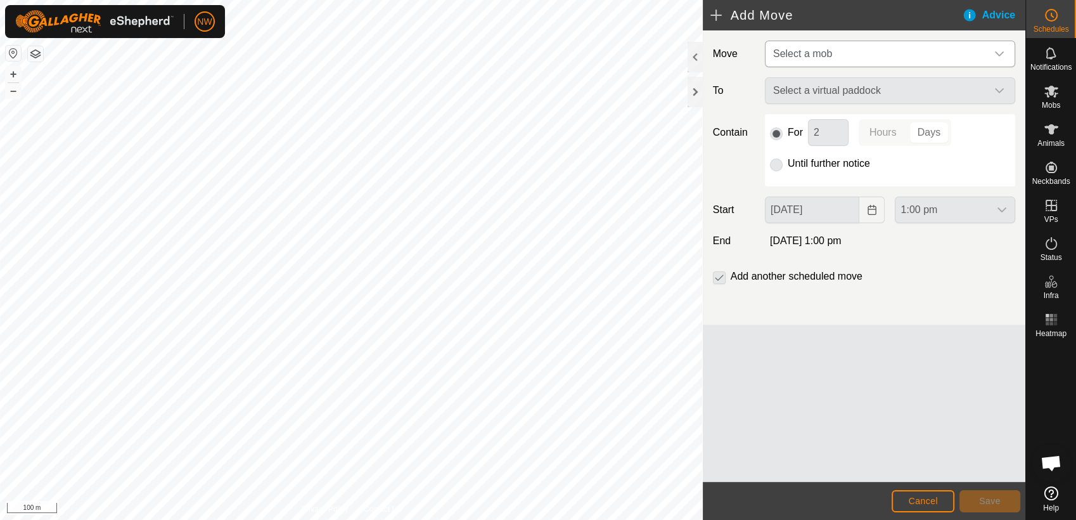
click at [1003, 53] on icon "dropdown trigger" at bounding box center [999, 53] width 9 height 5
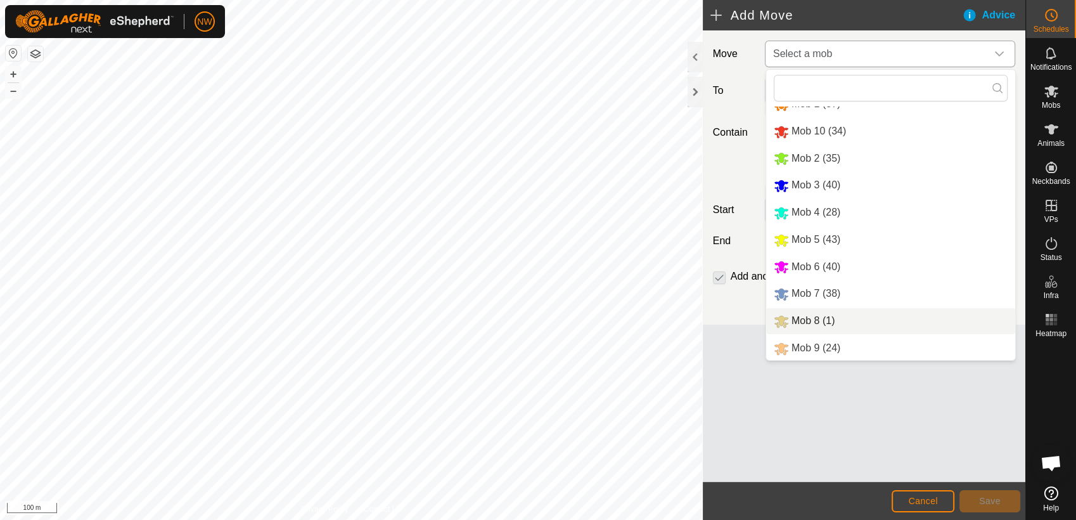
scroll to position [15, 0]
click at [808, 345] on li "Mob 9 (24)" at bounding box center [890, 348] width 249 height 26
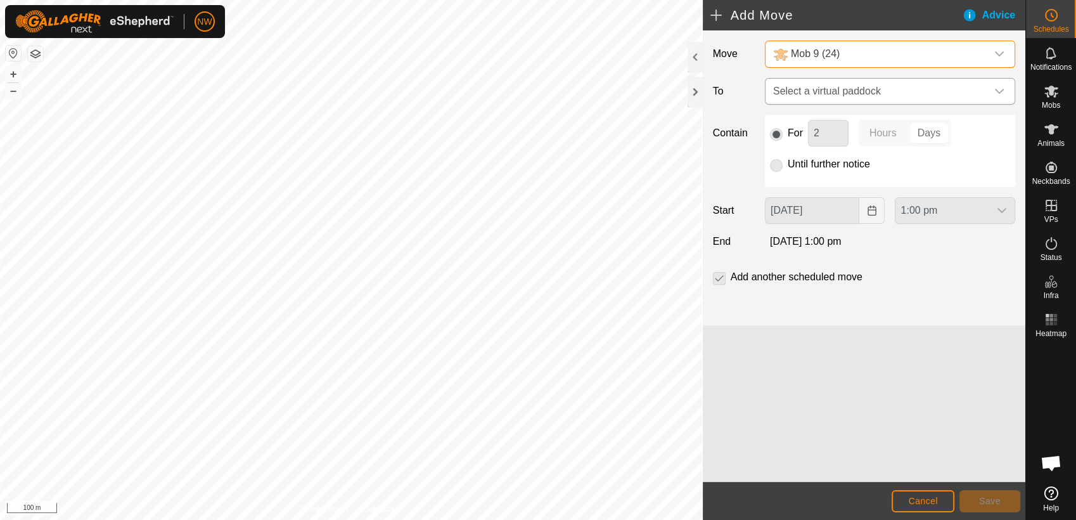
click at [1000, 87] on icon "dropdown trigger" at bounding box center [999, 91] width 10 height 10
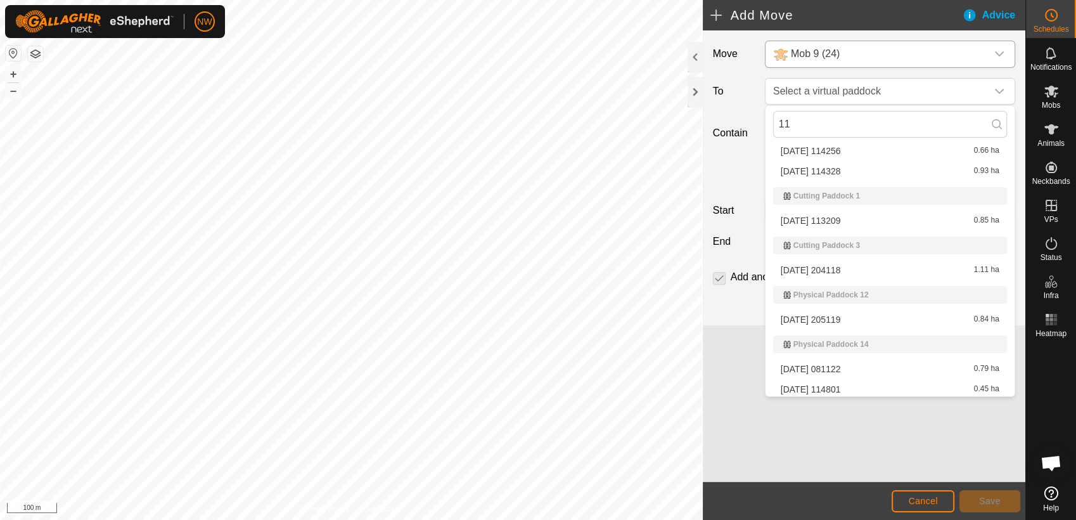
scroll to position [0, 0]
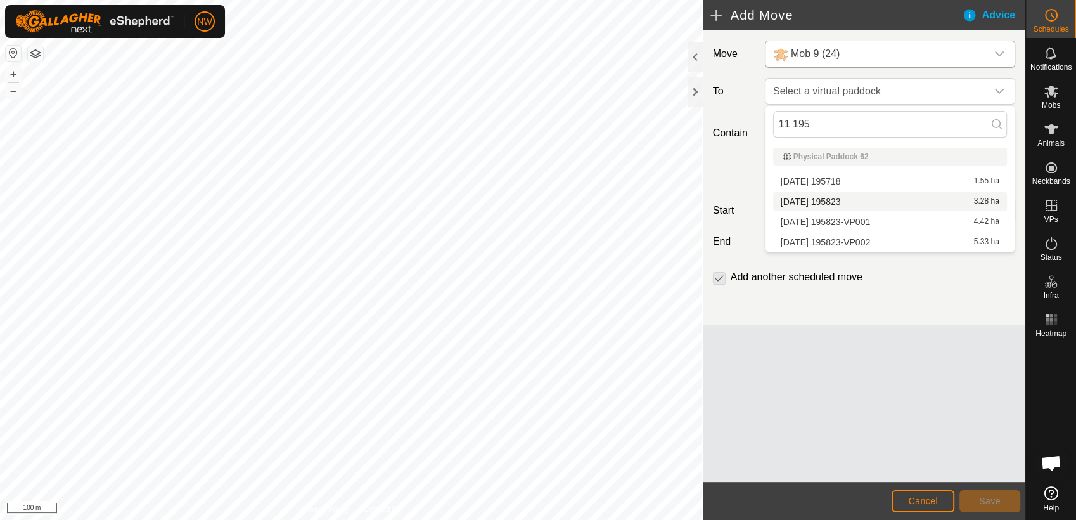
type input "11 195"
click at [832, 195] on li "[DATE] 195823 3.28 ha" at bounding box center [890, 201] width 234 height 19
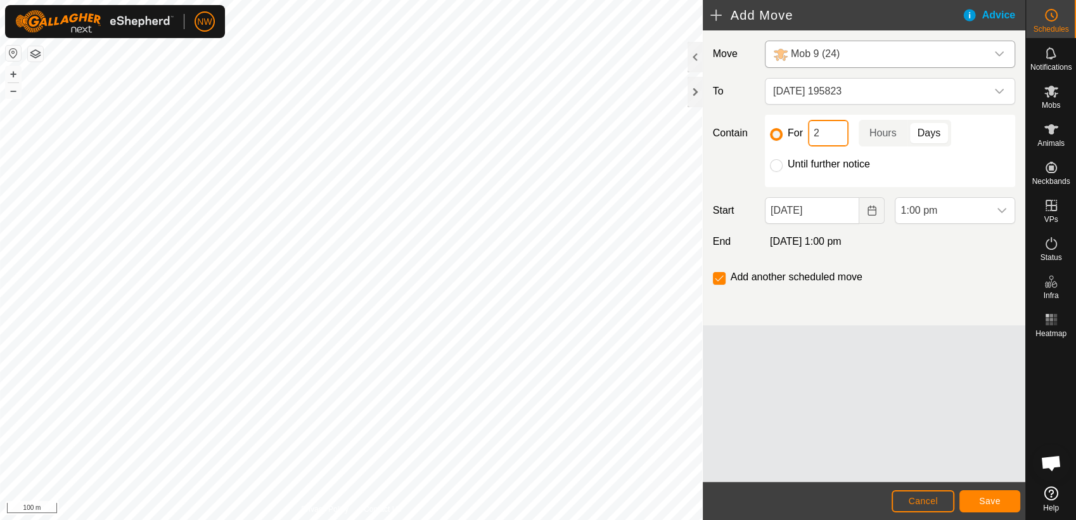
drag, startPoint x: 826, startPoint y: 125, endPoint x: 812, endPoint y: 125, distance: 14.0
click at [809, 128] on input "2" at bounding box center [828, 133] width 41 height 27
type input "3"
click at [873, 210] on icon "Choose Date" at bounding box center [872, 210] width 10 height 10
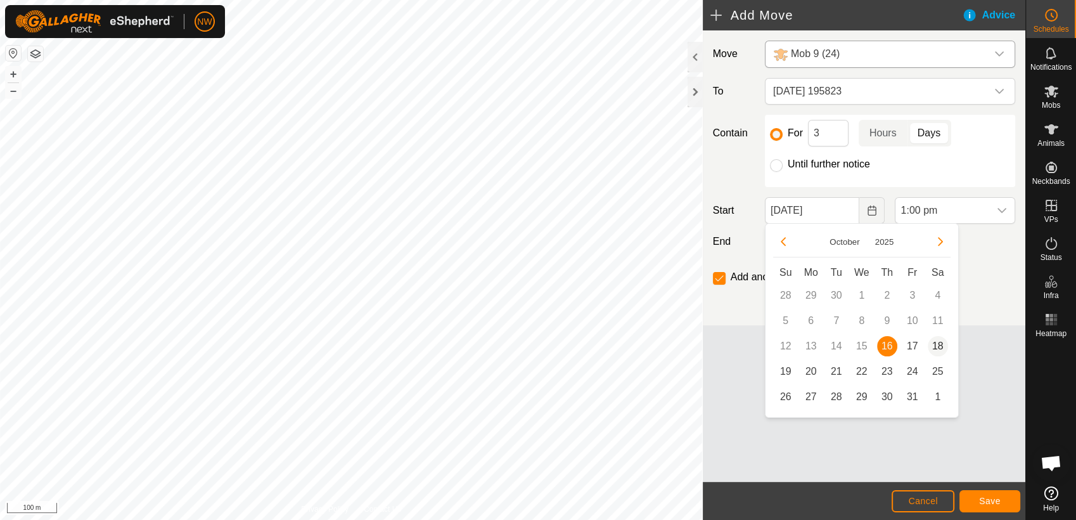
click at [938, 345] on span "18" at bounding box center [938, 346] width 20 height 20
type input "[DATE]"
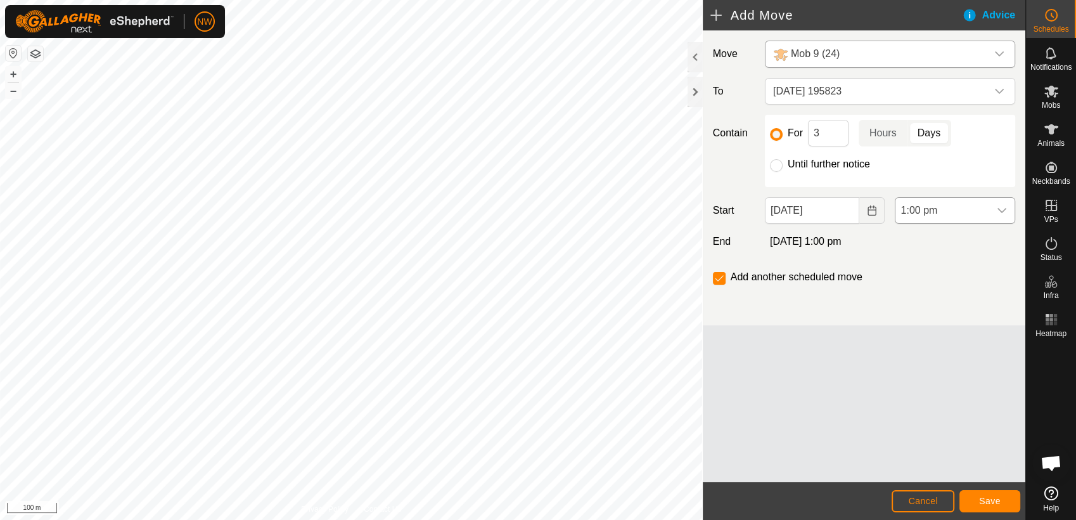
click at [1000, 208] on icon "dropdown trigger" at bounding box center [1002, 210] width 10 height 10
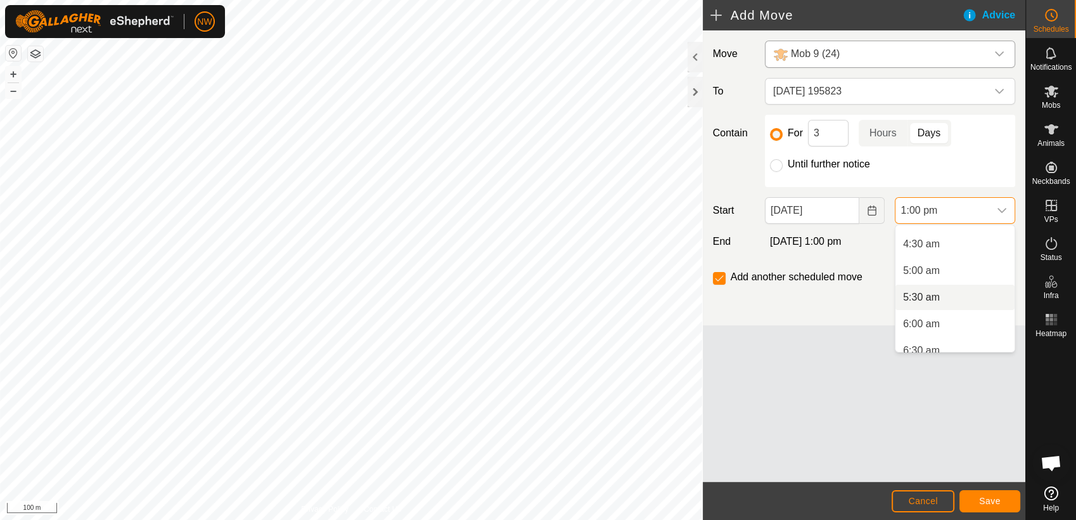
scroll to position [304, 0]
click at [930, 300] on li "7:00 am" at bounding box center [955, 305] width 119 height 25
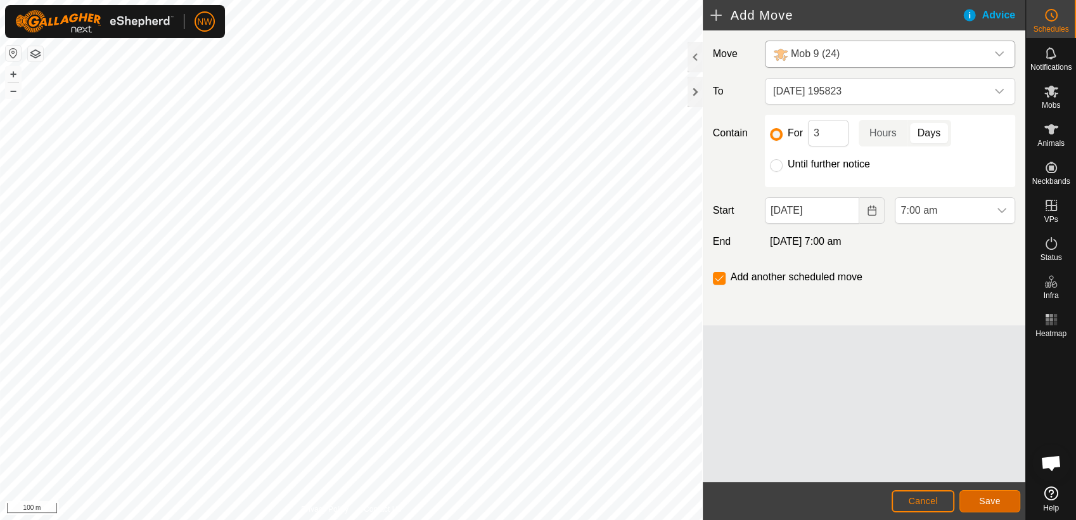
click at [986, 501] on span "Save" at bounding box center [990, 501] width 22 height 10
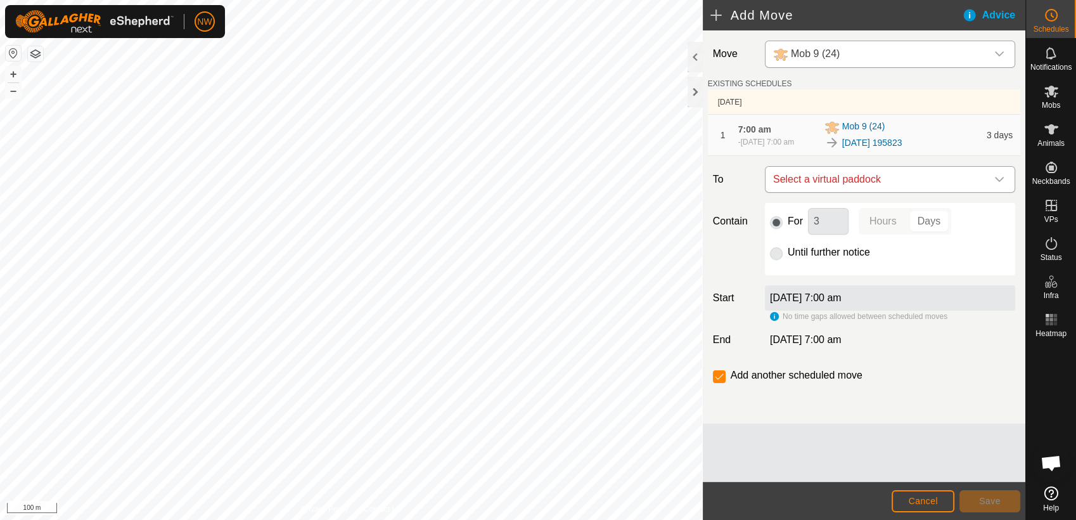
click at [1001, 177] on icon "dropdown trigger" at bounding box center [999, 179] width 10 height 10
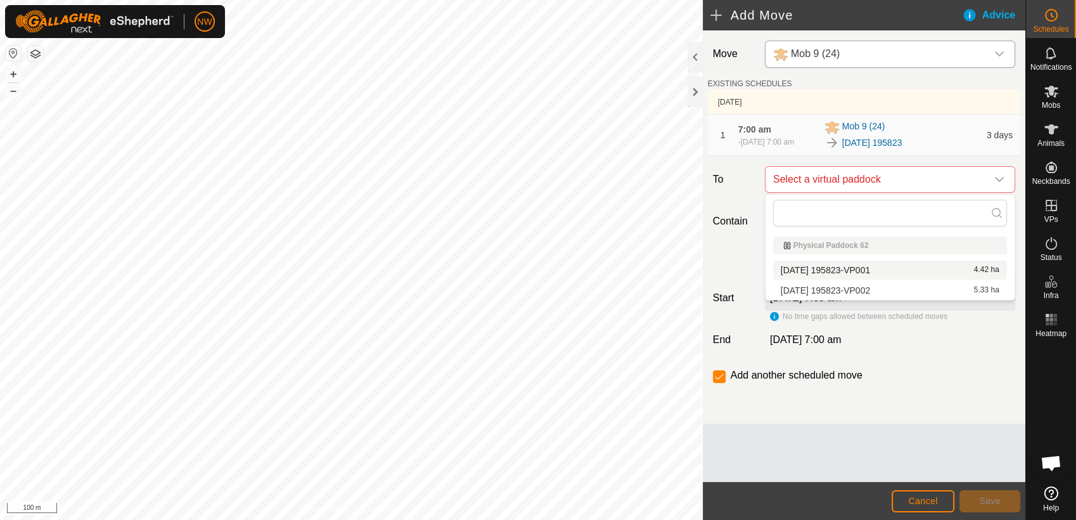
click at [877, 266] on li "[DATE] 195823-VP001 4.42 ha" at bounding box center [890, 269] width 234 height 19
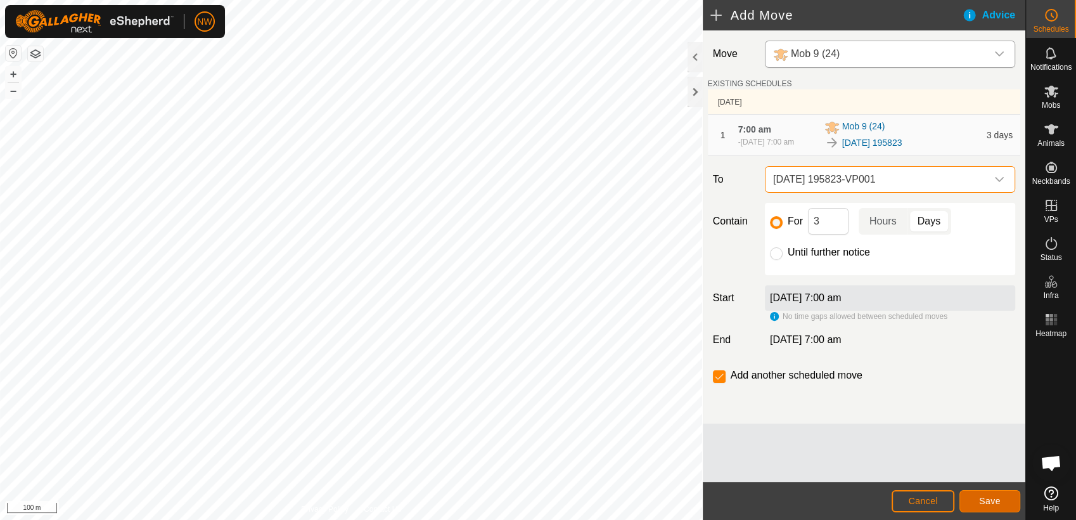
click at [989, 498] on span "Save" at bounding box center [990, 501] width 22 height 10
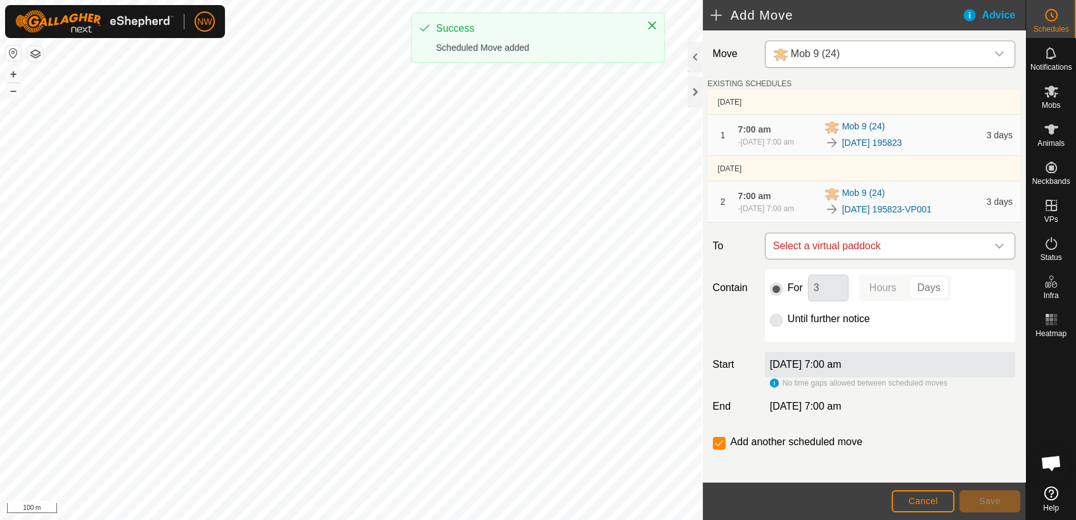
click at [994, 245] on icon "dropdown trigger" at bounding box center [999, 246] width 10 height 10
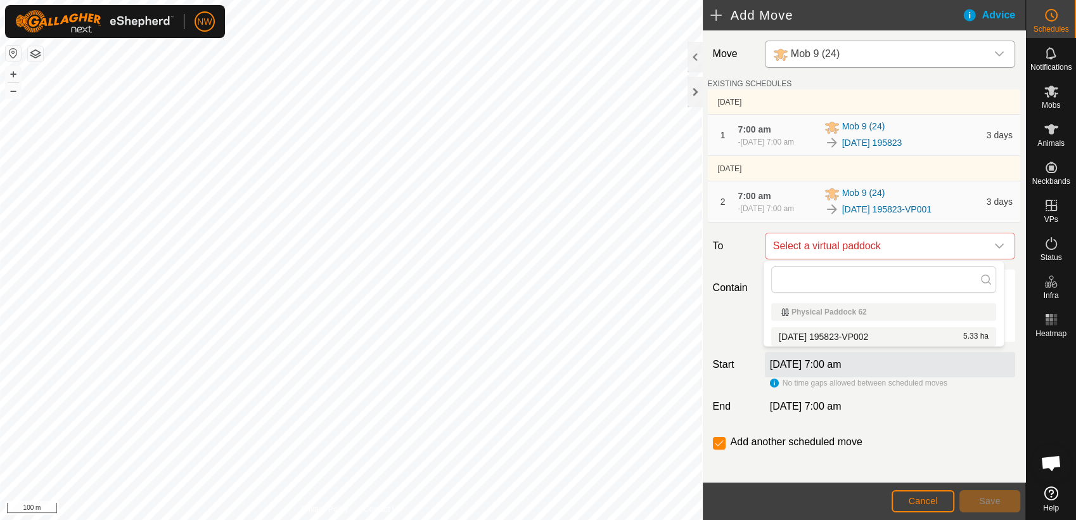
click at [867, 332] on li "[DATE] 195823-VP002 5.33 ha" at bounding box center [883, 336] width 225 height 19
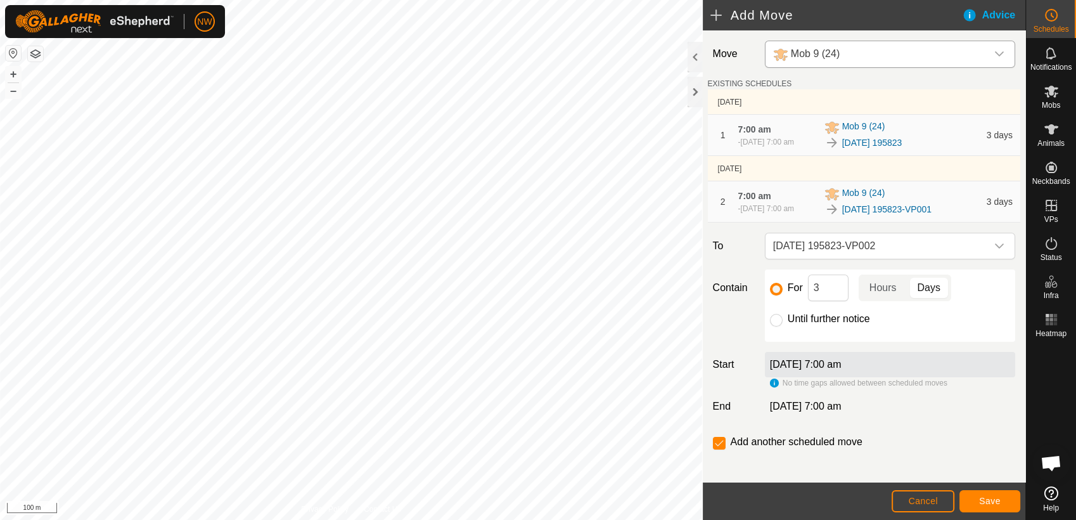
drag, startPoint x: 777, startPoint y: 318, endPoint x: 788, endPoint y: 323, distance: 11.9
click at [778, 317] on input "Until further notice" at bounding box center [776, 320] width 13 height 13
radio input "true"
checkbox input "false"
click at [984, 499] on span "Save" at bounding box center [990, 501] width 22 height 10
